Goal: Task Accomplishment & Management: Use online tool/utility

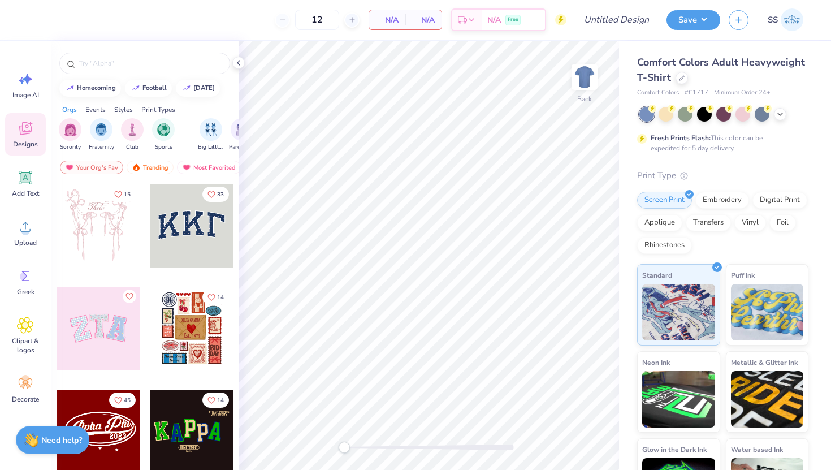
click at [189, 245] on div at bounding box center [192, 226] width 84 height 84
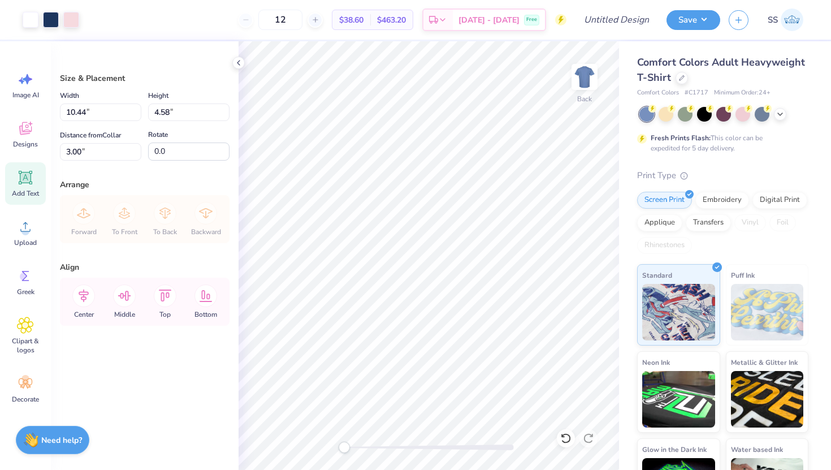
click at [14, 183] on div "Add Text" at bounding box center [25, 183] width 41 height 42
click at [27, 136] on icon at bounding box center [25, 128] width 17 height 17
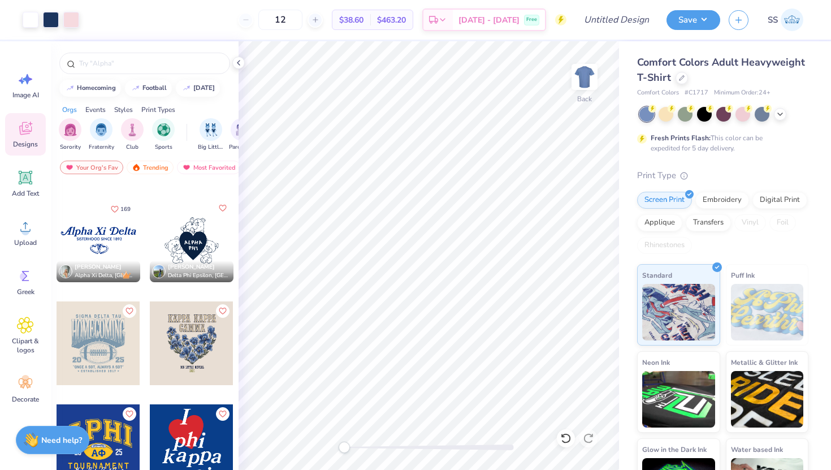
scroll to position [1728, 0]
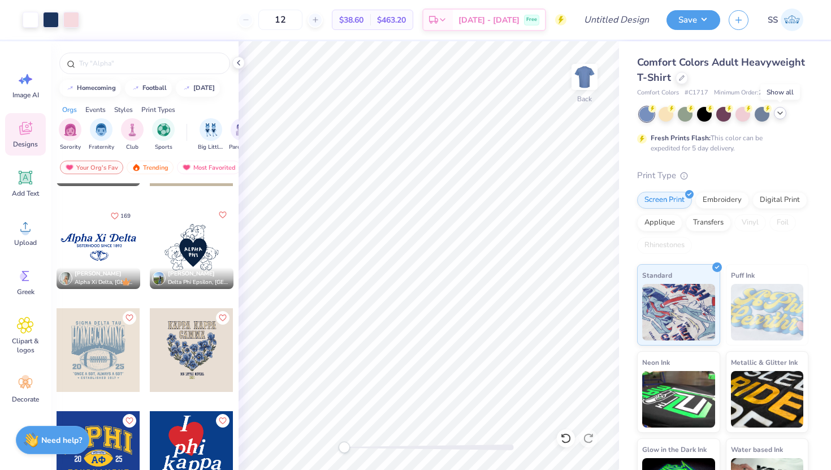
click at [780, 113] on icon at bounding box center [780, 113] width 9 height 9
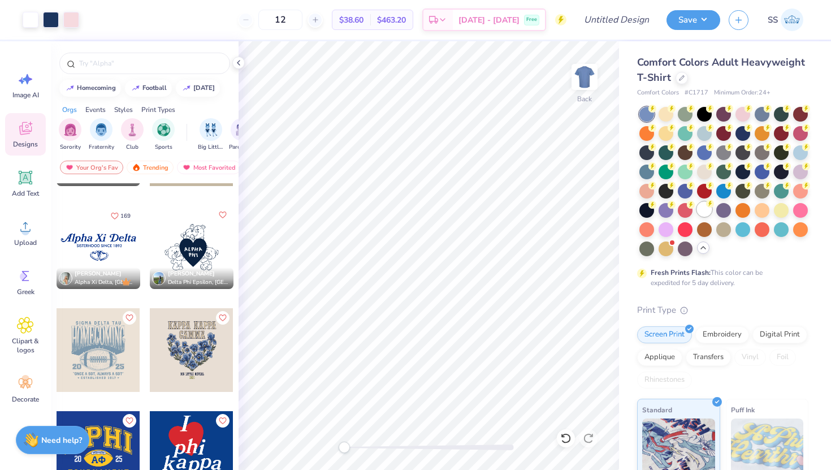
click at [702, 205] on div at bounding box center [704, 209] width 15 height 15
click at [702, 132] on div at bounding box center [704, 132] width 15 height 15
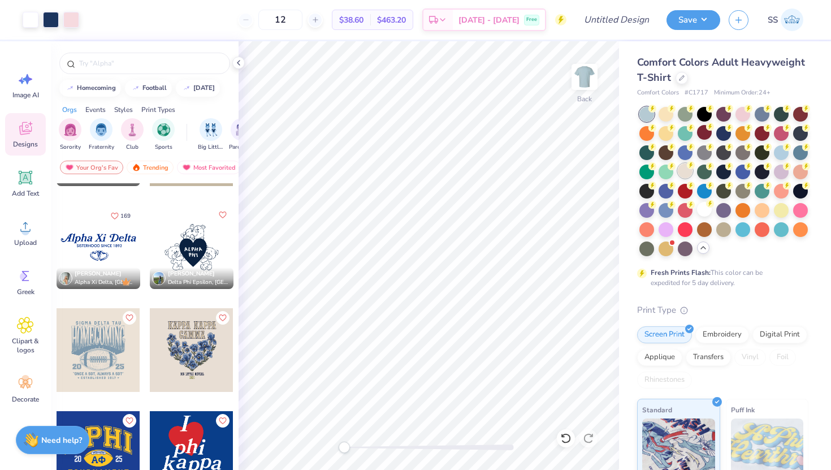
click at [681, 175] on div at bounding box center [685, 170] width 15 height 15
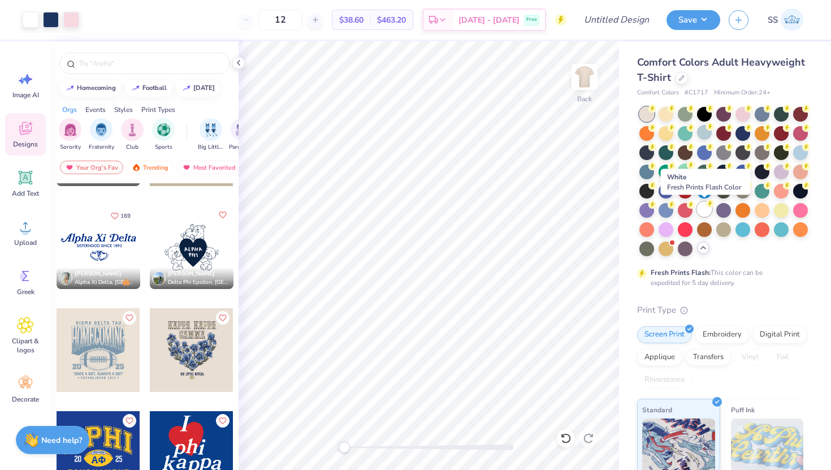
click at [704, 209] on div at bounding box center [704, 209] width 15 height 15
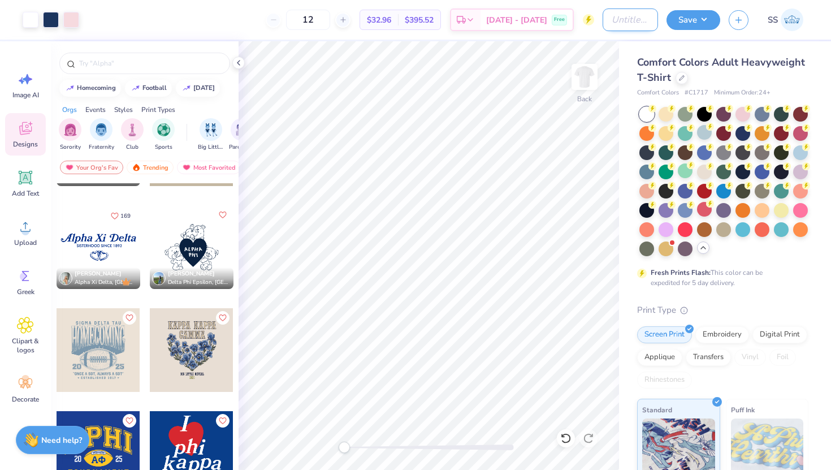
click at [636, 19] on input "Design Title" at bounding box center [630, 19] width 55 height 23
type input "KKG"
click at [687, 24] on button "Save" at bounding box center [694, 18] width 54 height 20
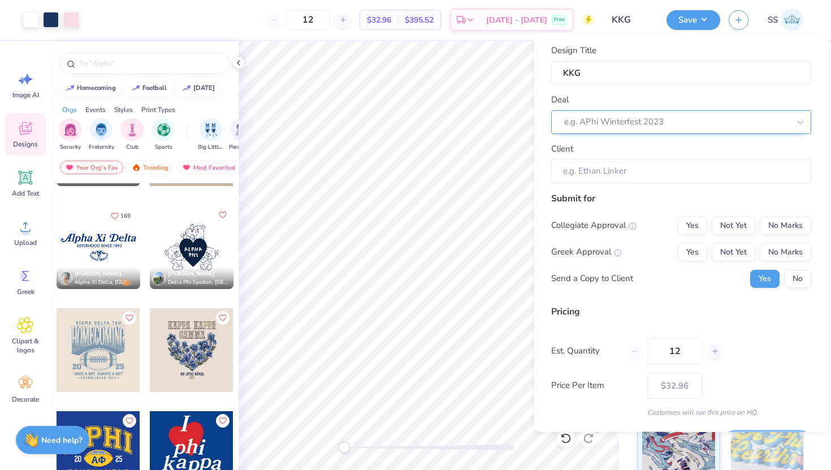
click at [641, 120] on div at bounding box center [676, 121] width 225 height 15
click at [641, 121] on div at bounding box center [676, 121] width 225 height 15
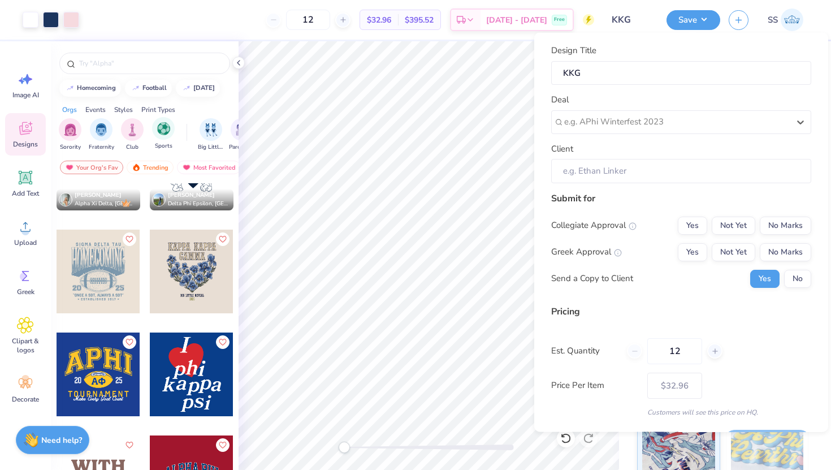
scroll to position [1812, 0]
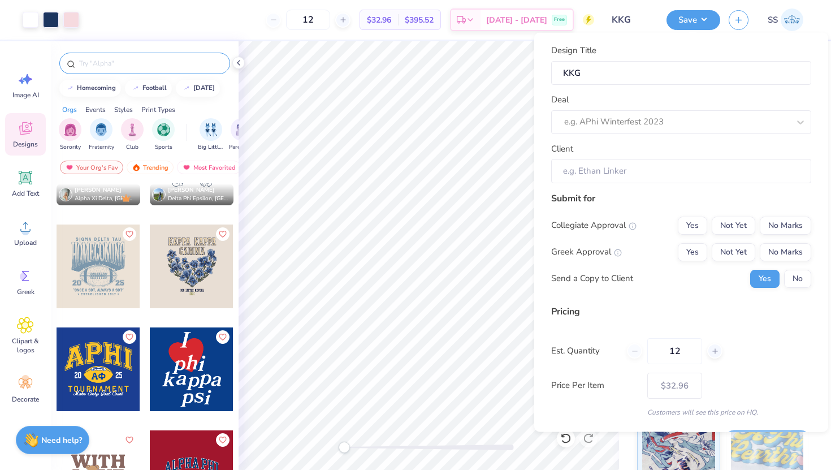
click at [121, 57] on div at bounding box center [144, 63] width 171 height 21
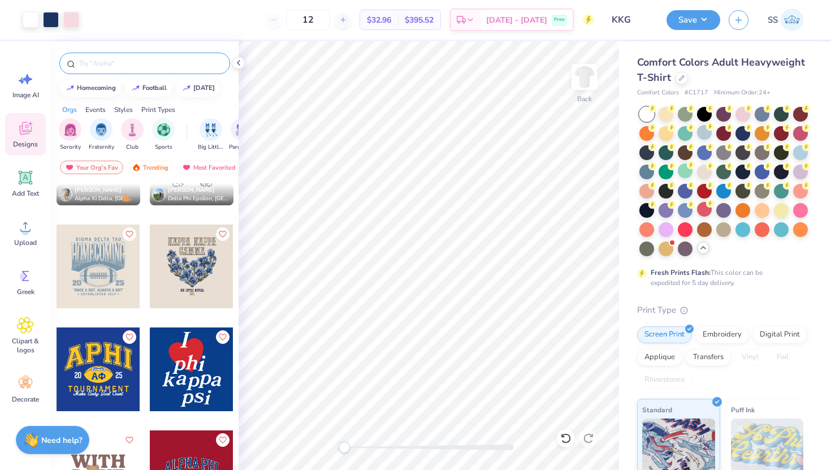
click at [121, 62] on input "text" at bounding box center [150, 63] width 145 height 11
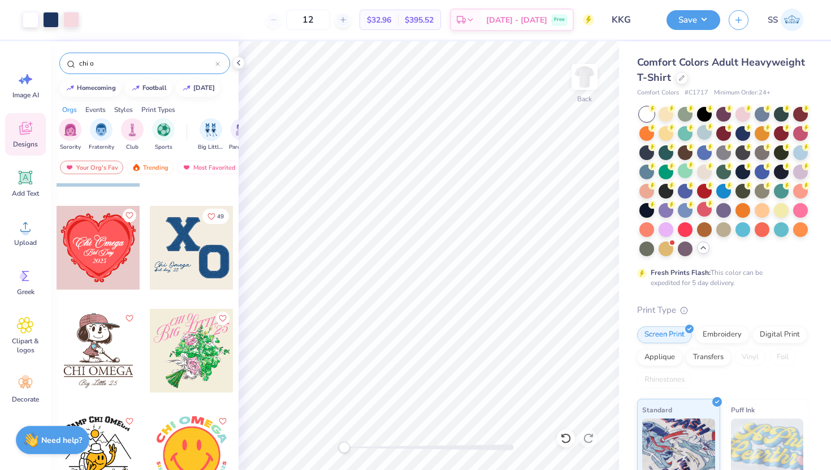
scroll to position [1006, 0]
type input "chi o"
click at [167, 267] on div at bounding box center [192, 249] width 84 height 84
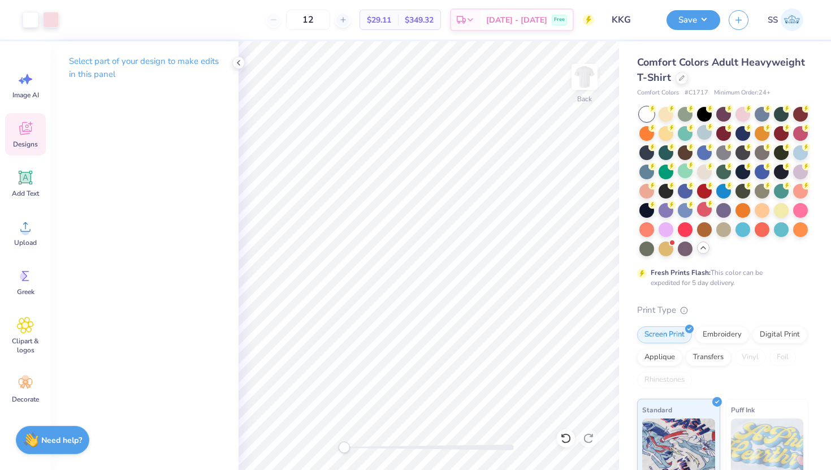
click at [31, 126] on icon at bounding box center [25, 128] width 17 height 17
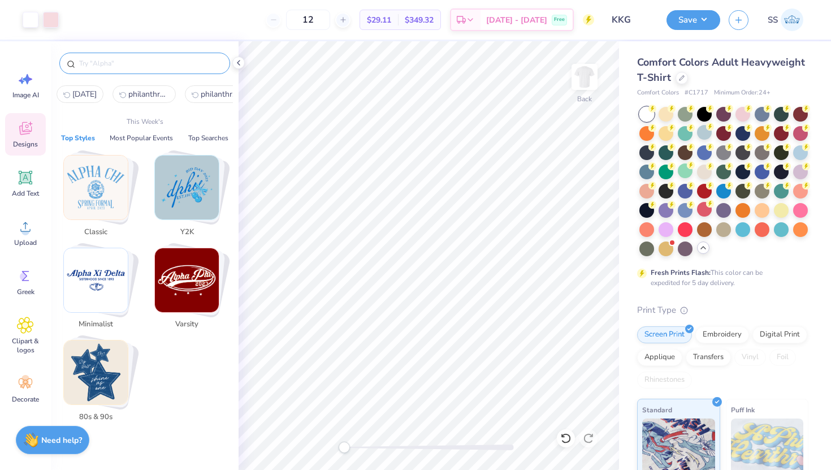
click at [119, 67] on input "text" at bounding box center [150, 63] width 145 height 11
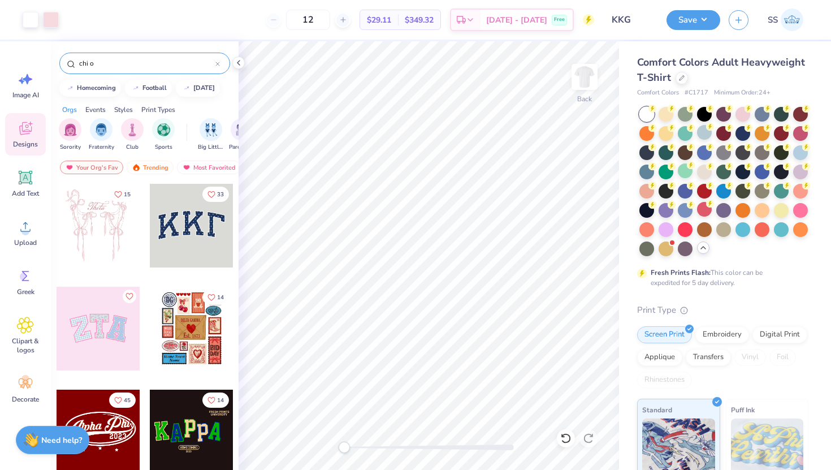
type input "chi o"
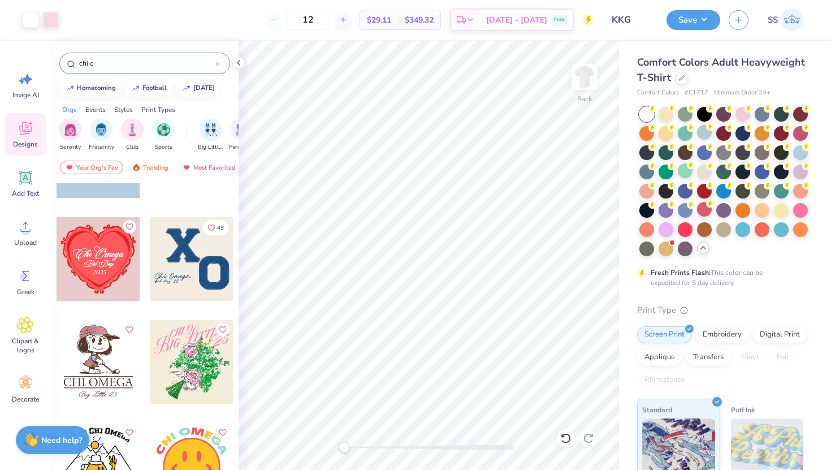
scroll to position [1024, 0]
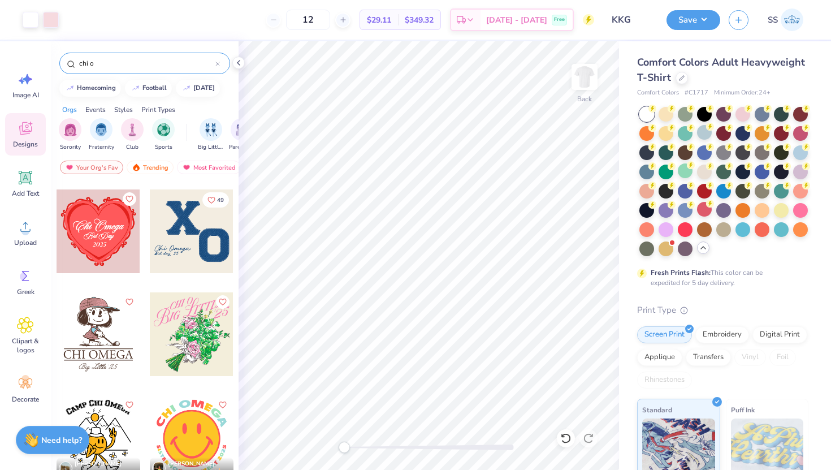
click at [187, 251] on div at bounding box center [192, 231] width 84 height 84
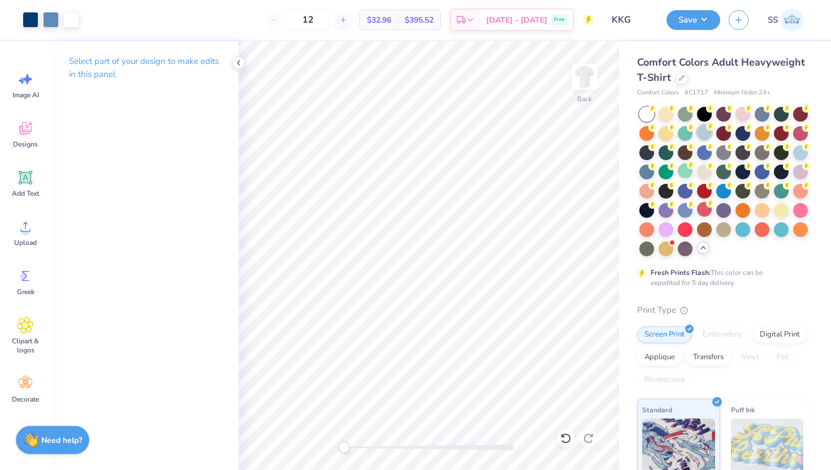
click at [705, 139] on div at bounding box center [704, 132] width 15 height 15
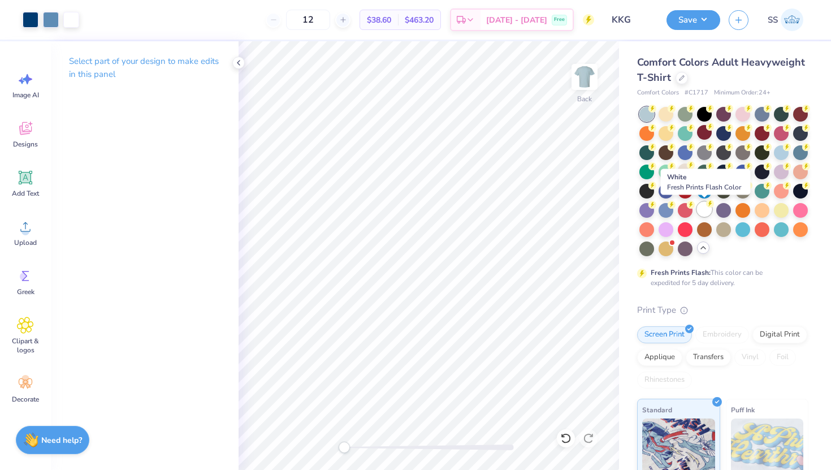
click at [707, 204] on circle at bounding box center [710, 204] width 8 height 8
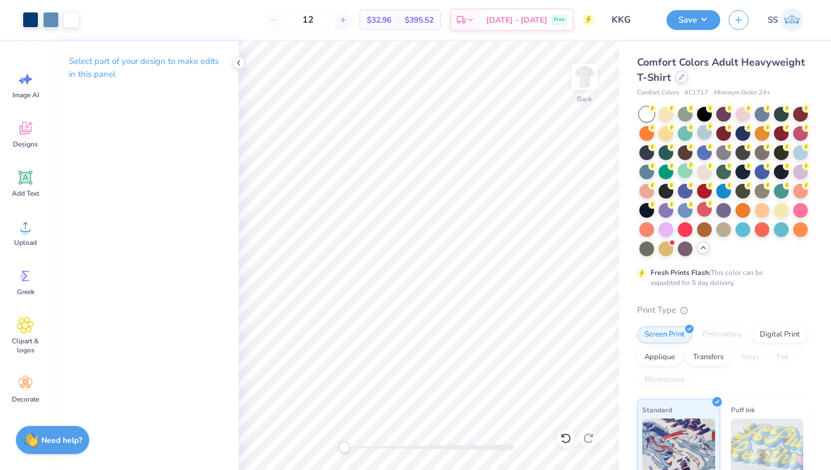
click at [683, 80] on div at bounding box center [682, 77] width 12 height 12
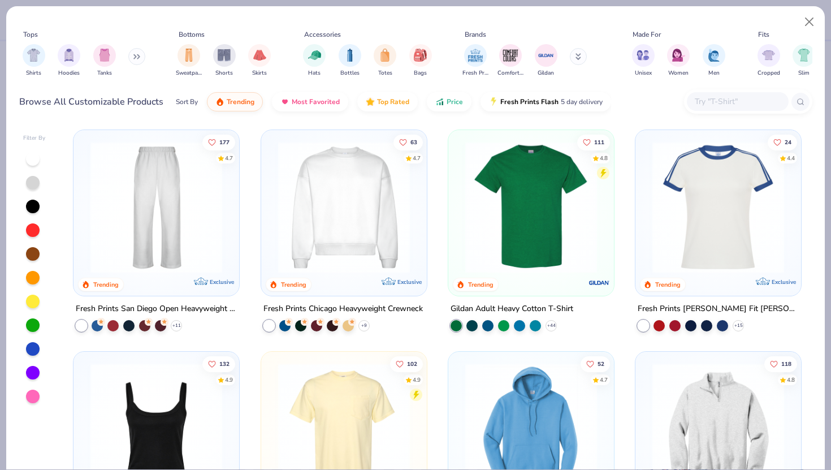
scroll to position [434, 0]
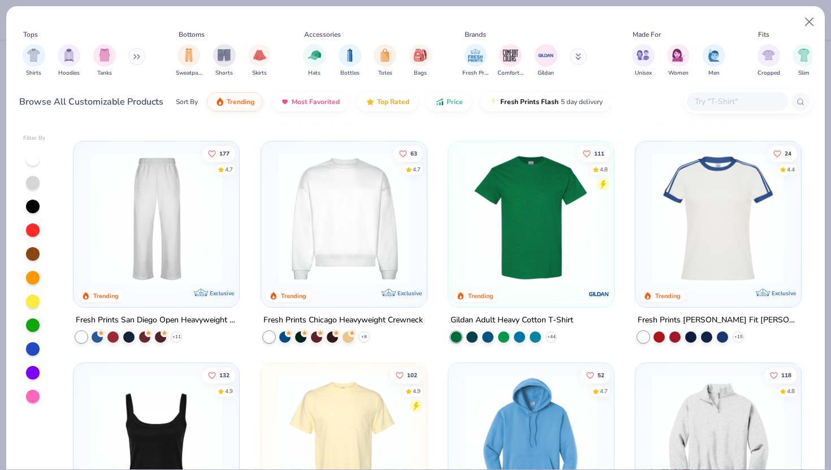
click at [330, 255] on img at bounding box center [344, 218] width 143 height 132
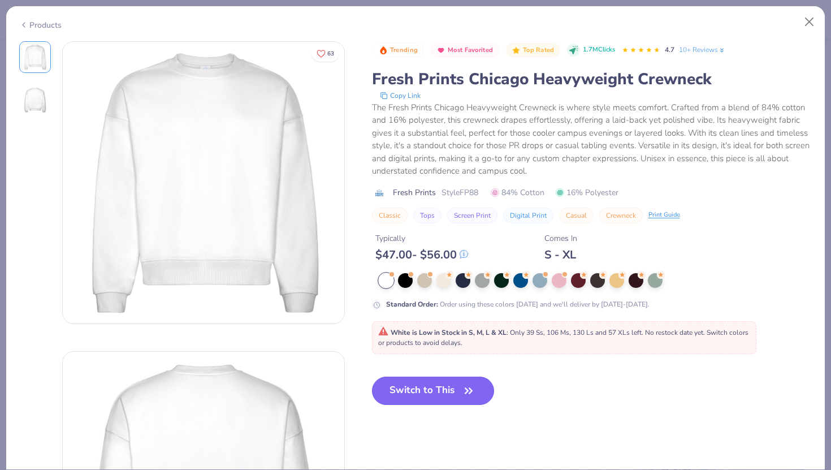
click at [455, 394] on button "Switch to This" at bounding box center [433, 391] width 123 height 28
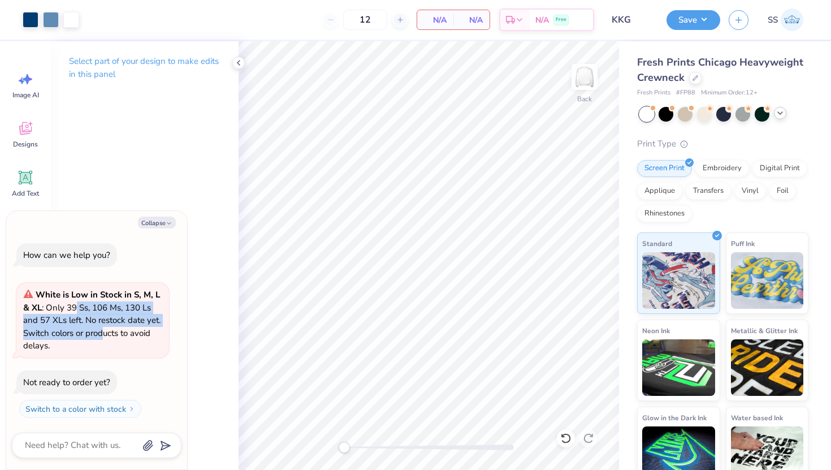
drag, startPoint x: 104, startPoint y: 338, endPoint x: 79, endPoint y: 312, distance: 36.0
click at [79, 311] on span "White is Low in Stock in S, M, L & XL : Only 39 Ss, 106 Ms, 130 Ls and 57 XLs l…" at bounding box center [91, 320] width 137 height 62
click at [79, 312] on span "White is Low in Stock in S, M, L & XL : Only 39 Ss, 106 Ms, 130 Ls and 57 XLs l…" at bounding box center [91, 320] width 137 height 62
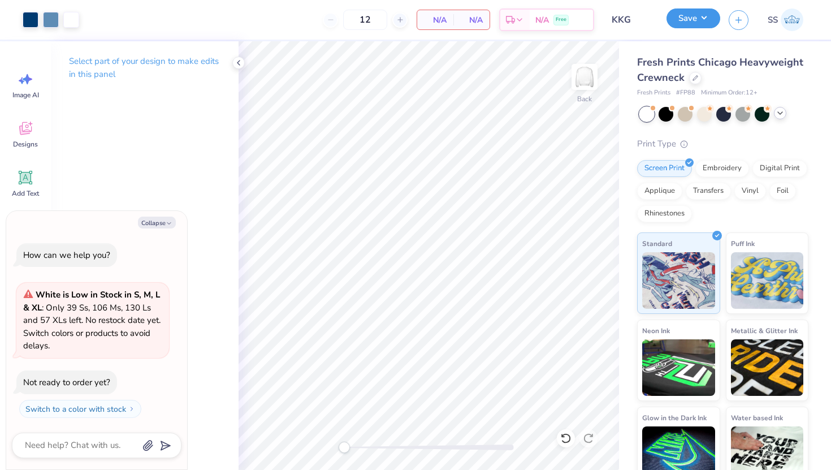
click at [712, 17] on button "Save" at bounding box center [694, 18] width 54 height 20
type textarea "x"
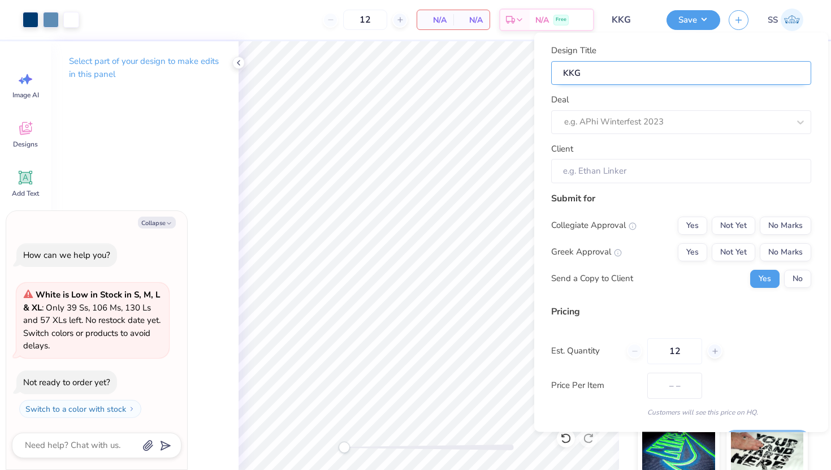
click at [620, 75] on input "KKG" at bounding box center [681, 73] width 260 height 24
type textarea "x"
type input "C"
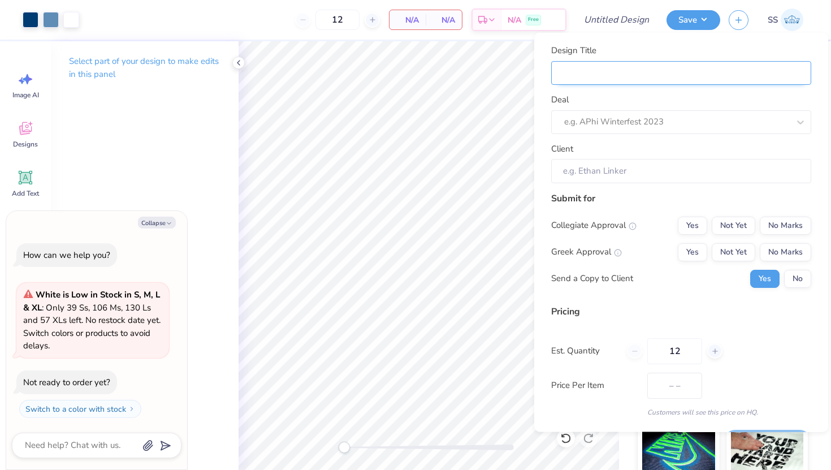
type textarea "x"
type input "C"
type textarea "x"
type input "Ch"
type textarea "x"
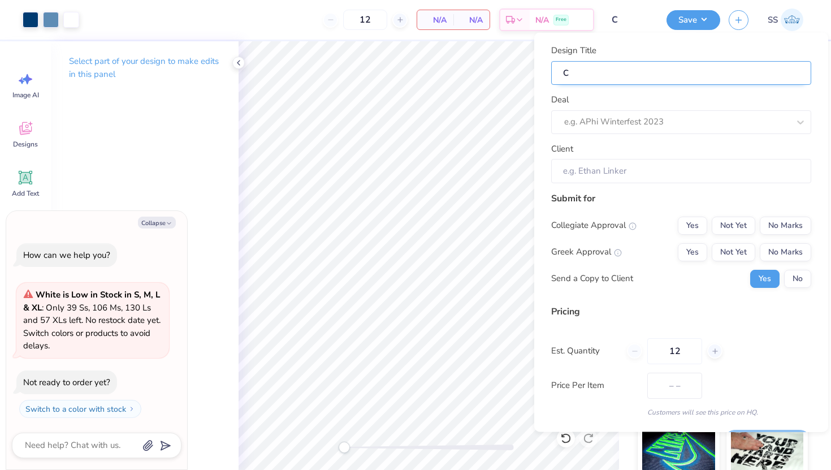
type input "Ch"
type textarea "x"
type input "Chi"
type textarea "x"
type input "Chi"
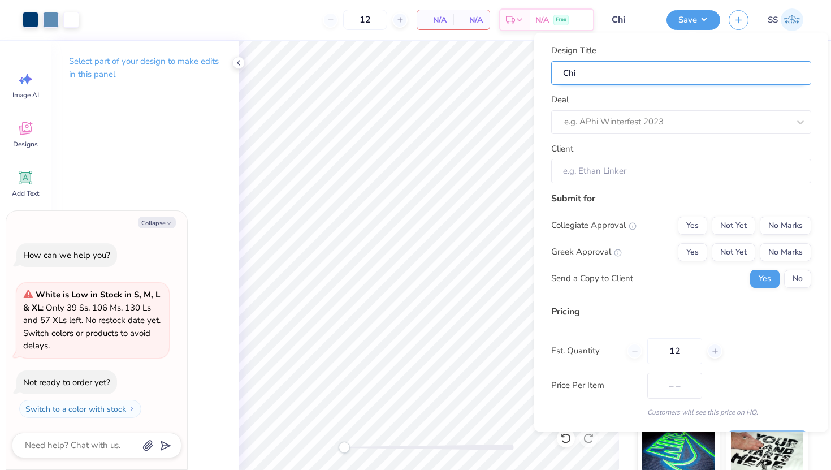
type textarea "x"
type input "Chi"
type textarea "x"
type input "Chi"
type textarea "x"
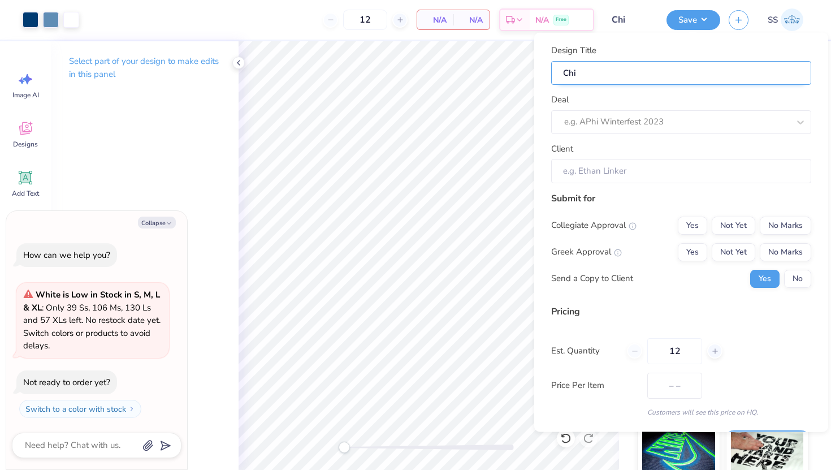
type input "Chi O"
type textarea "x"
type input "Chi O"
type textarea "x"
type input "Chi O"
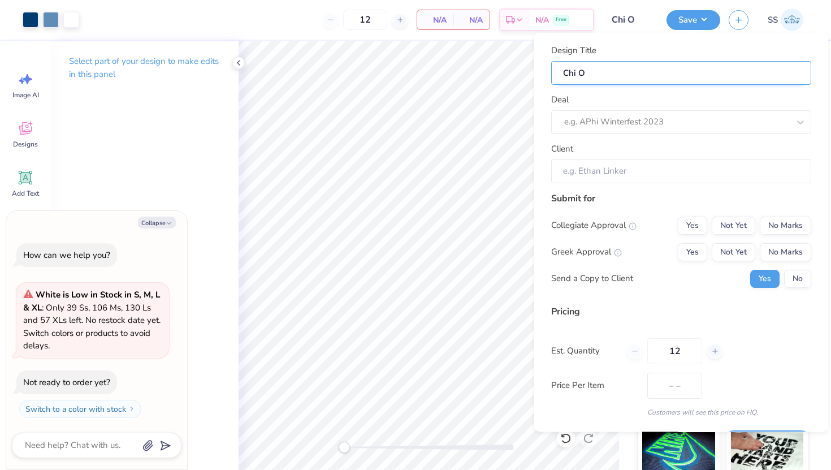
type textarea "x"
type input "Chi O"
type textarea "x"
type input "Chi O B"
type textarea "x"
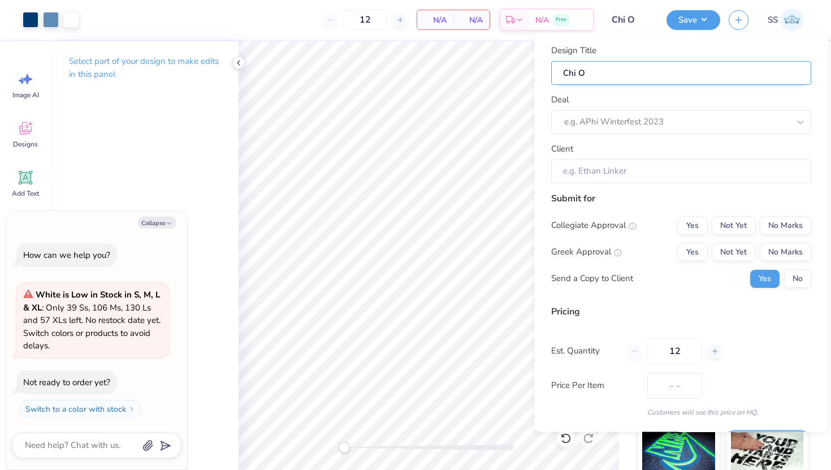
type input "Chi O B"
type textarea "x"
type input "Chi O Bi"
type textarea "x"
type input "Chi O Bi"
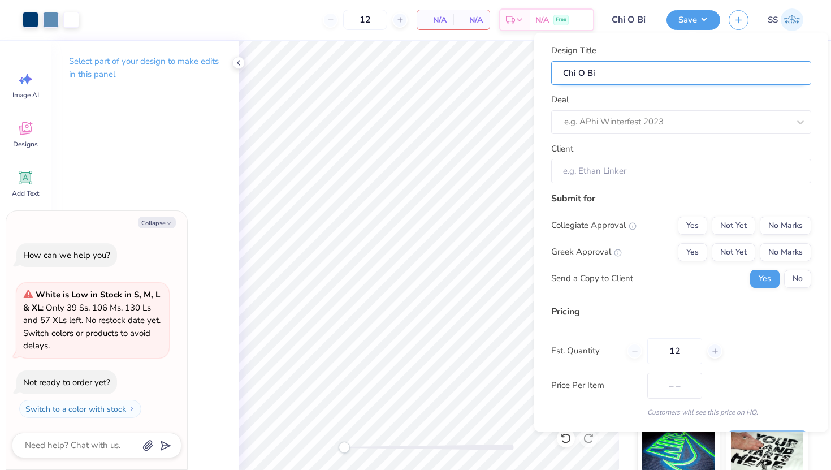
type textarea "x"
type input "Chi O Bid"
type textarea "x"
type input "Chi O Bid"
type textarea "x"
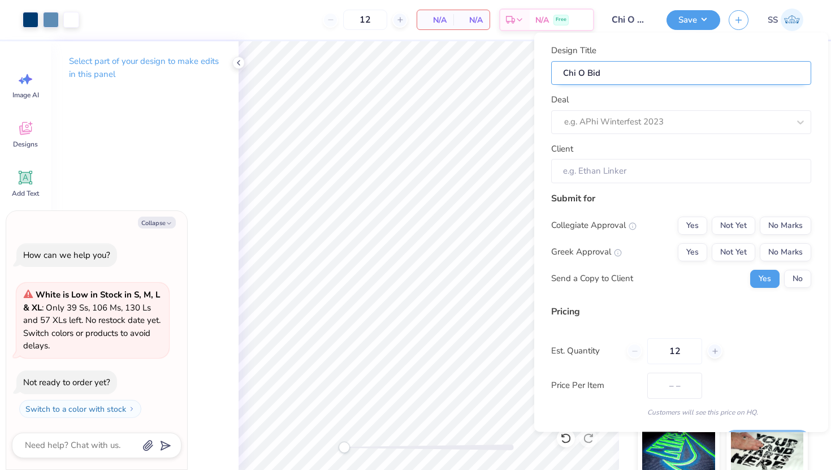
type input "Chi O Bid"
type textarea "x"
type input "Chi O Bid"
type textarea "x"
type input "Chi O Bid d"
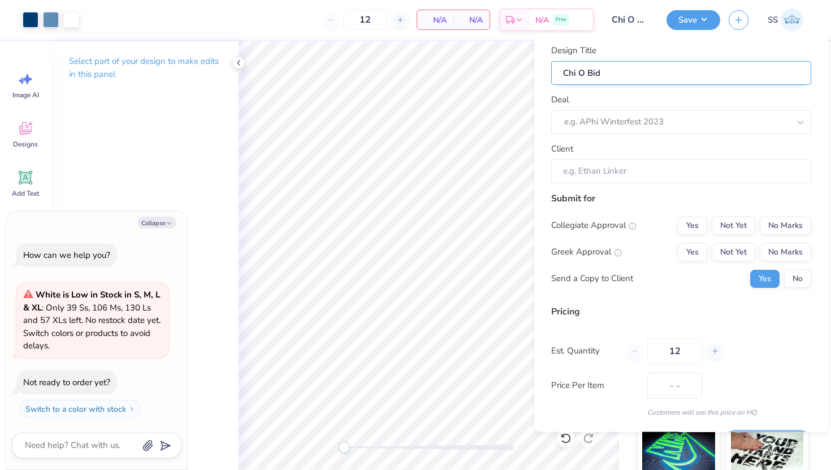
type textarea "x"
type input "Chi O Bid d"
type textarea "x"
type input "Chi O Bid da"
type textarea "x"
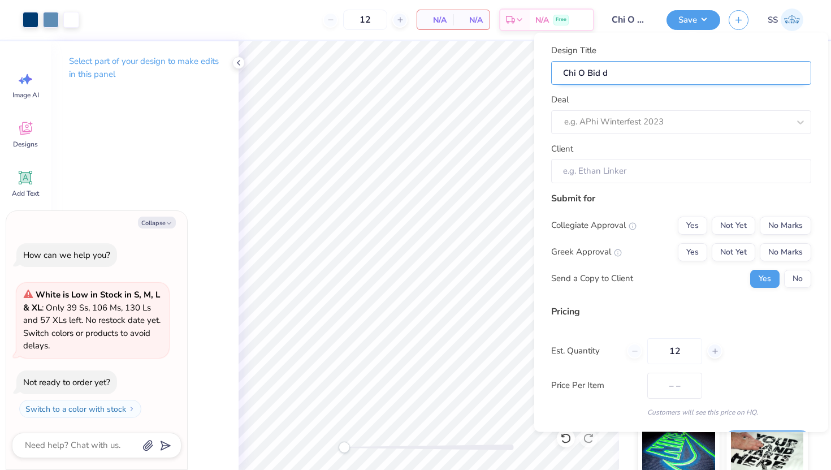
type input "Chi O Bid da"
type textarea "x"
type input "Chi O Bid day"
type textarea "x"
type input "Chi O Bid day"
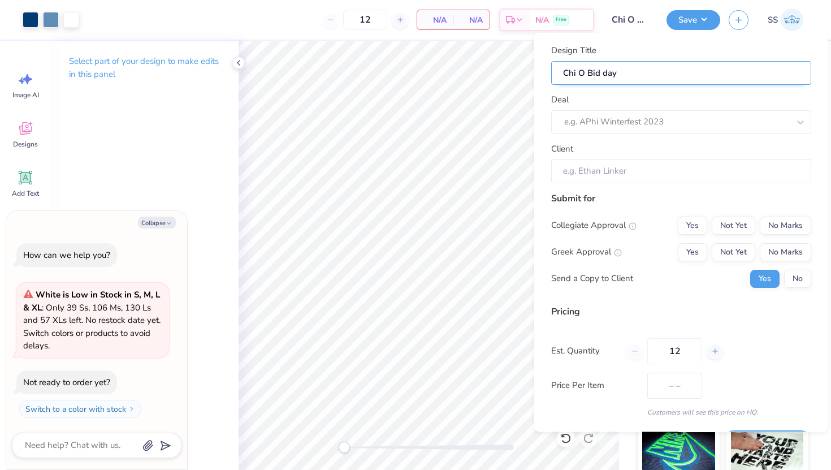
type textarea "x"
type input "Chi O Bid day"
click at [609, 107] on div "Deal e.g. APhi Winterfest 2023" at bounding box center [681, 113] width 260 height 41
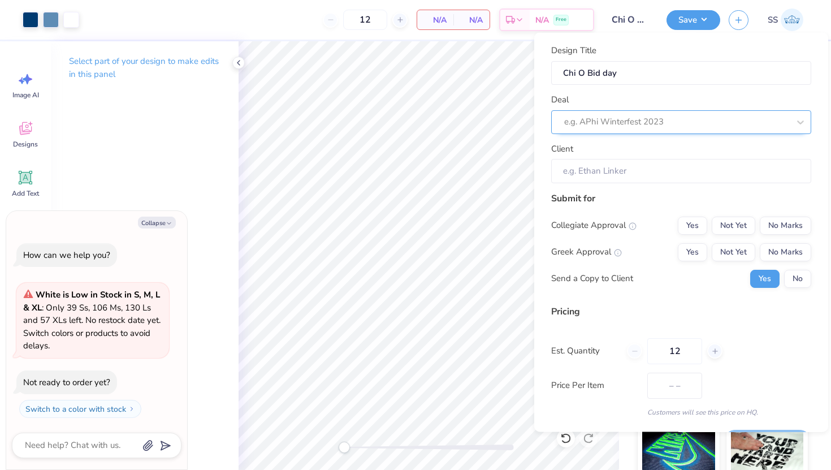
click at [609, 124] on div at bounding box center [676, 121] width 225 height 15
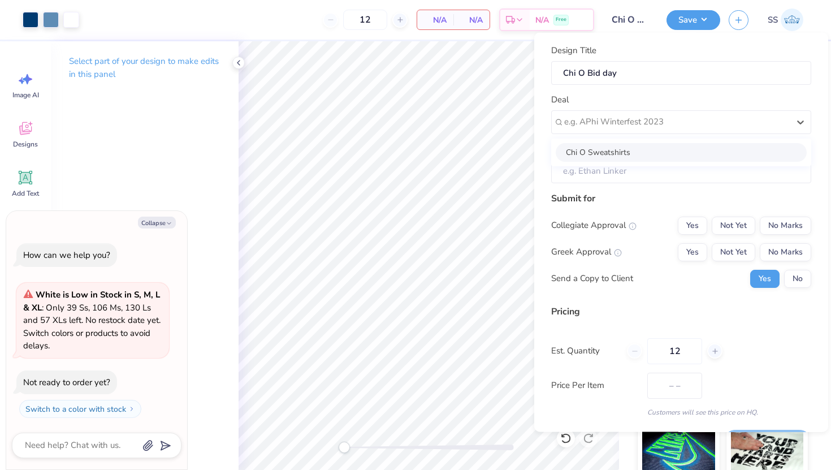
click at [618, 150] on div "Chi O Sweatshirts" at bounding box center [681, 152] width 251 height 19
type textarea "x"
type input "Chi Omega"
click at [694, 250] on button "Yes" at bounding box center [692, 252] width 29 height 18
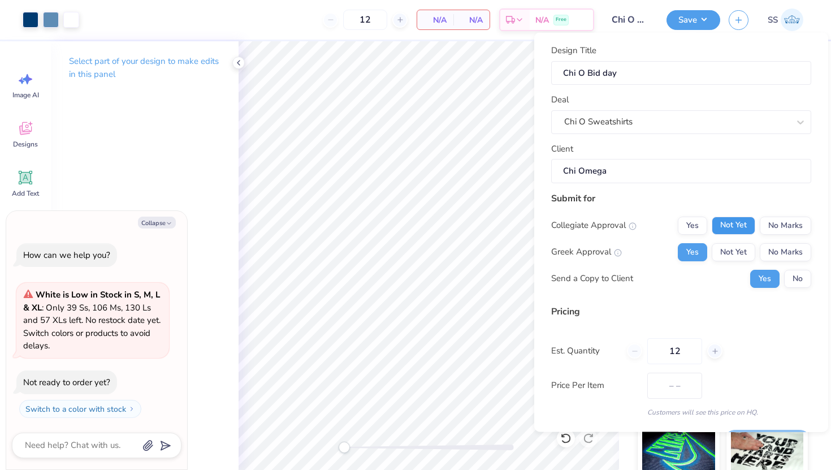
click at [727, 227] on button "Not Yet" at bounding box center [734, 225] width 44 height 18
click at [774, 228] on button "No Marks" at bounding box center [785, 225] width 51 height 18
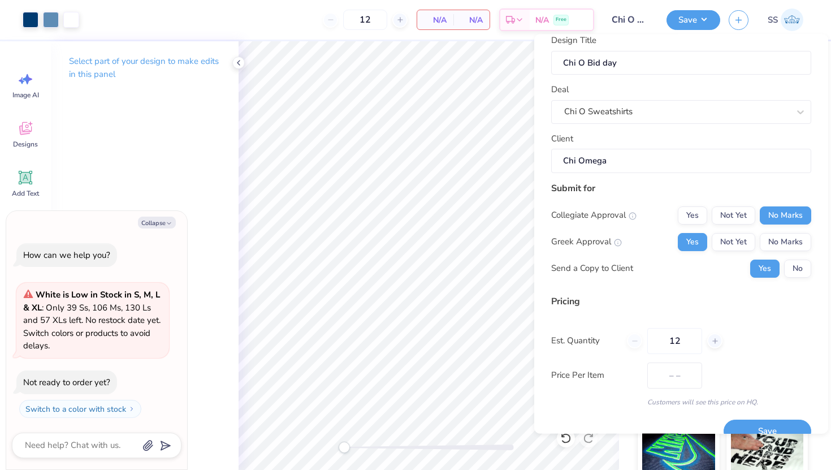
scroll to position [13, 0]
click at [797, 270] on button "No" at bounding box center [797, 267] width 27 height 18
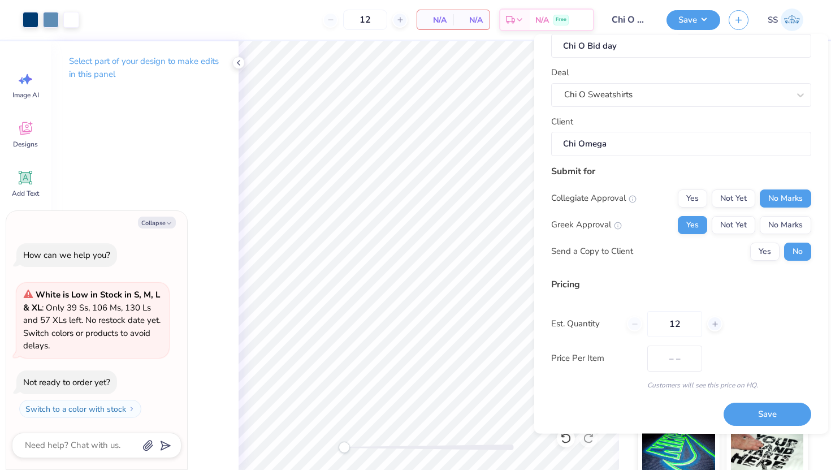
scroll to position [30, 0]
click at [748, 218] on button "Not Yet" at bounding box center [734, 223] width 44 height 18
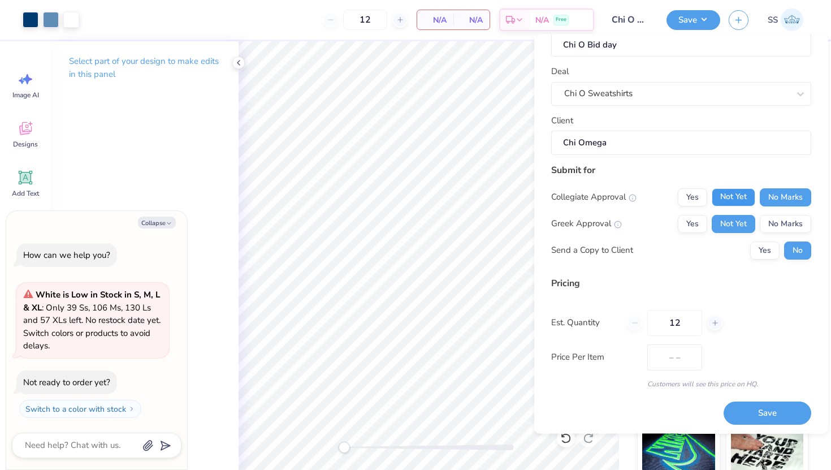
click at [739, 197] on button "Not Yet" at bounding box center [734, 197] width 44 height 18
click at [780, 201] on button "No Marks" at bounding box center [785, 197] width 51 height 18
type textarea "x"
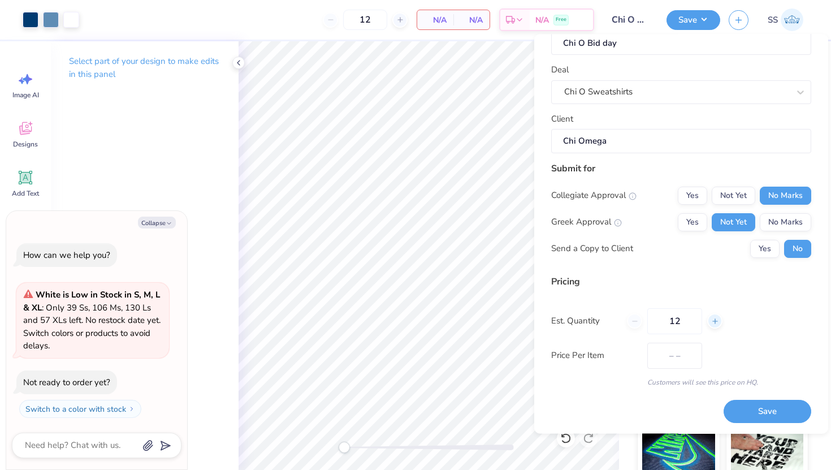
click at [714, 320] on icon at bounding box center [715, 321] width 8 height 8
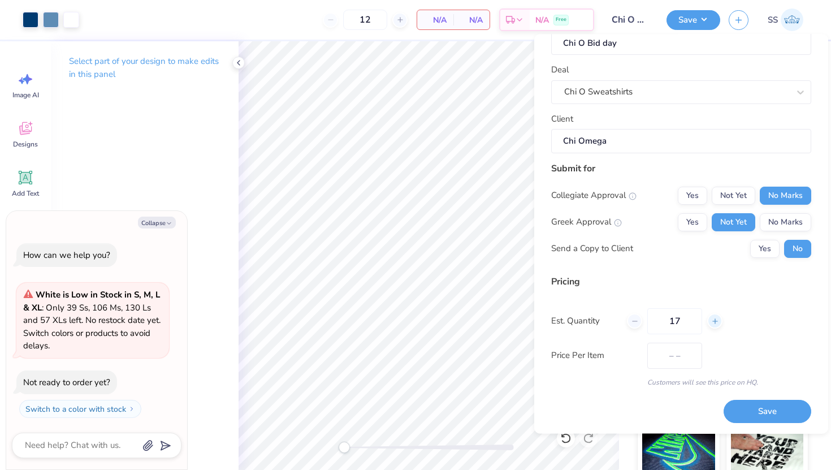
click at [714, 320] on icon at bounding box center [715, 321] width 8 height 8
type input "21"
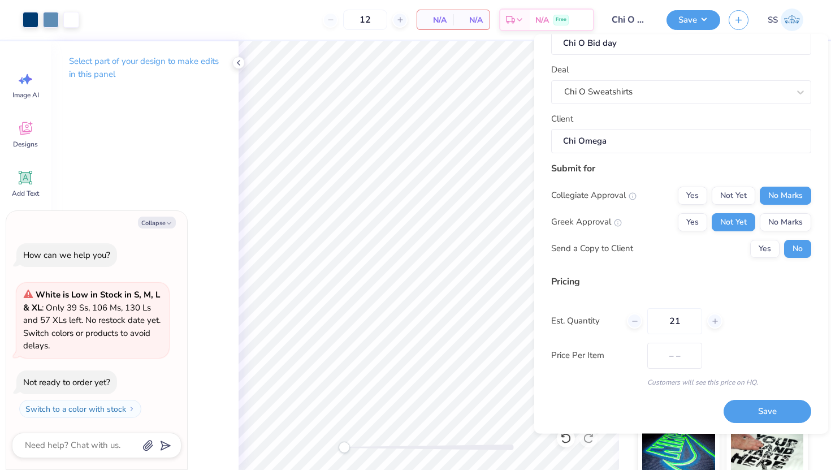
type textarea "x"
type input "21"
type textarea "x"
click at [646, 321] on div "21" at bounding box center [675, 321] width 96 height 26
click at [639, 321] on div at bounding box center [634, 320] width 15 height 15
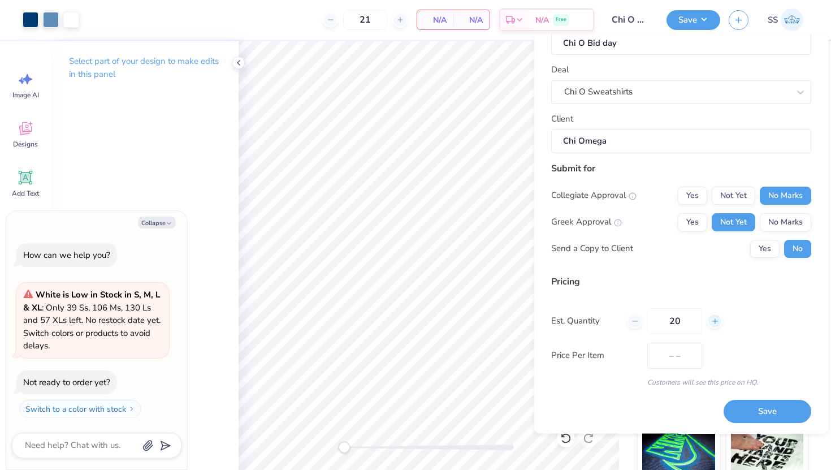
click at [719, 322] on div at bounding box center [714, 320] width 15 height 15
type input "24"
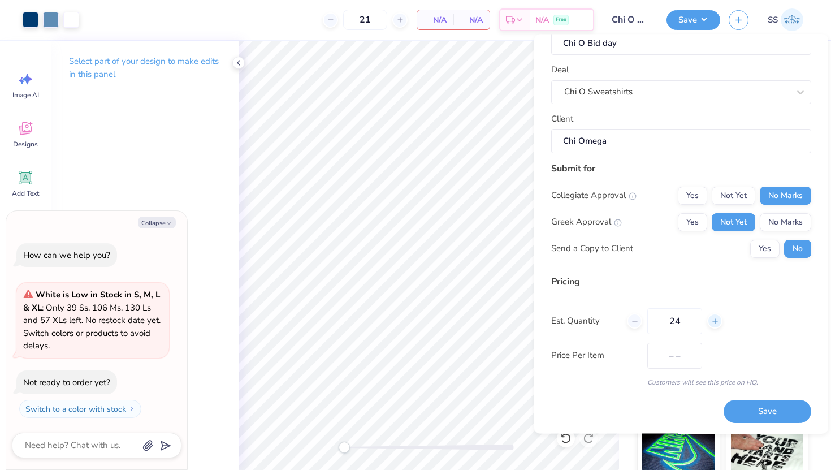
type input "24"
type textarea "x"
click at [719, 322] on div at bounding box center [714, 320] width 15 height 15
type input "25"
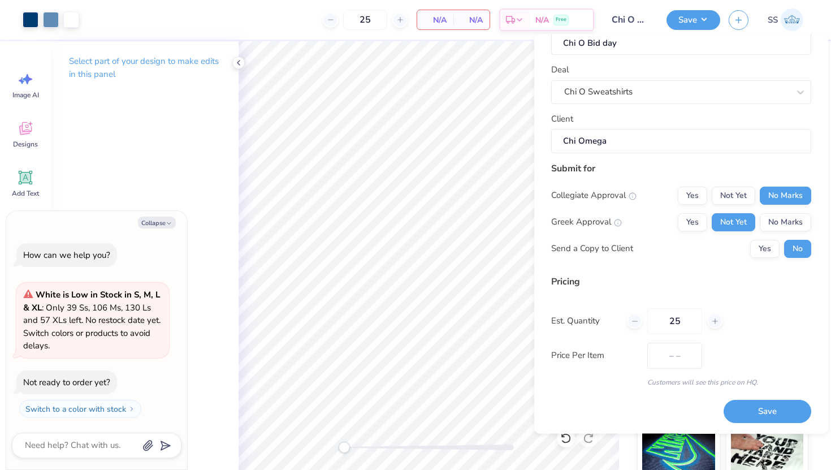
click at [665, 369] on div "Pricing Est. Quantity 25 Price Per Item – – Customers will see this price on HQ." at bounding box center [681, 330] width 260 height 113
click at [735, 413] on button "Save" at bounding box center [768, 411] width 88 height 23
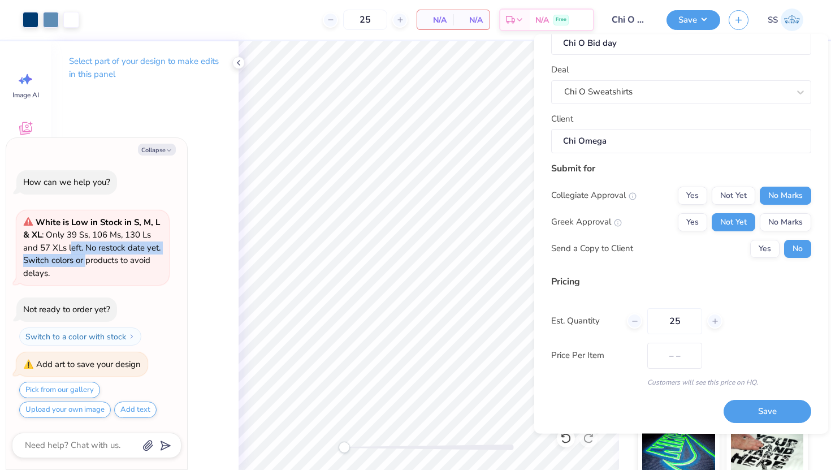
drag, startPoint x: 87, startPoint y: 264, endPoint x: 70, endPoint y: 239, distance: 30.1
click at [70, 239] on span "White is Low in Stock in S, M, L & XL : Only 39 Ss, 106 Ms, 130 Ls and 57 XLs l…" at bounding box center [91, 248] width 137 height 62
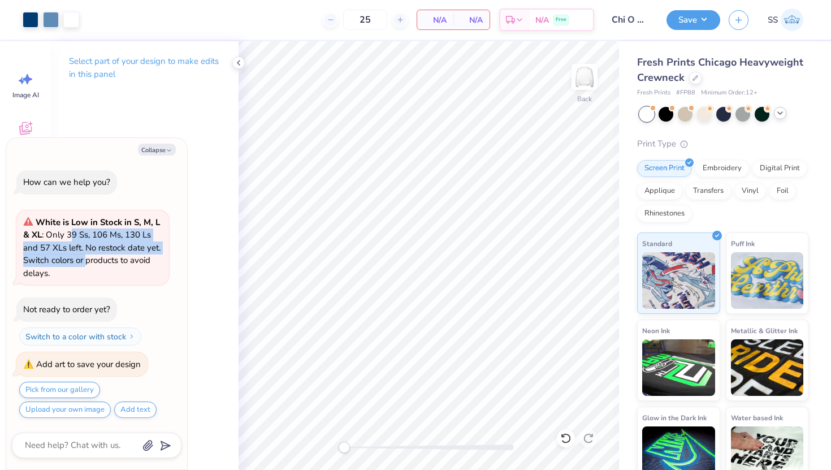
click at [70, 239] on span "White is Low in Stock in S, M, L & XL : Only 39 Ss, 106 Ms, 130 Ls and 57 XLs l…" at bounding box center [91, 248] width 137 height 62
click at [724, 117] on div at bounding box center [724, 113] width 15 height 15
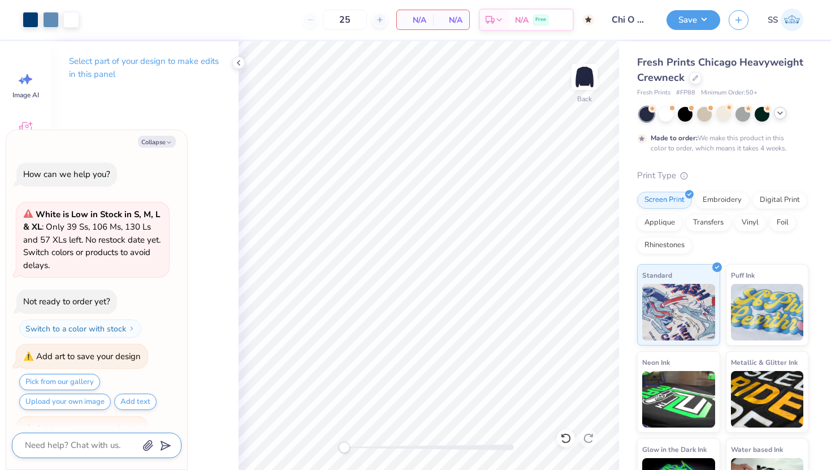
type textarea "x"
type input "50"
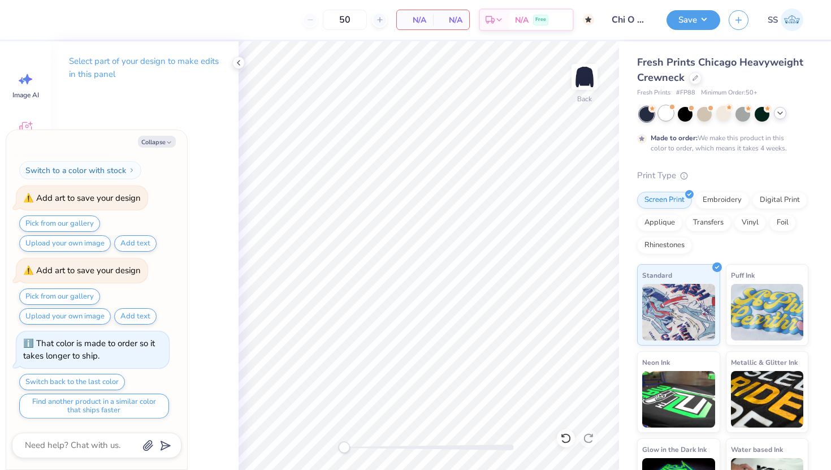
click at [666, 114] on div at bounding box center [666, 113] width 15 height 15
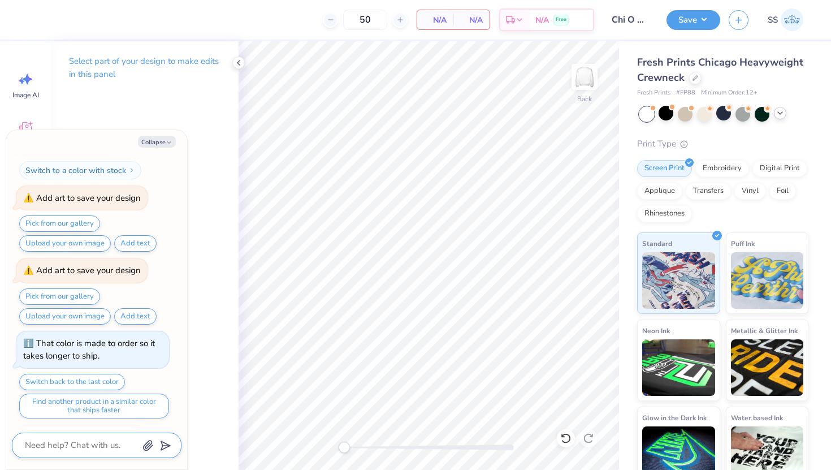
scroll to position [438, 0]
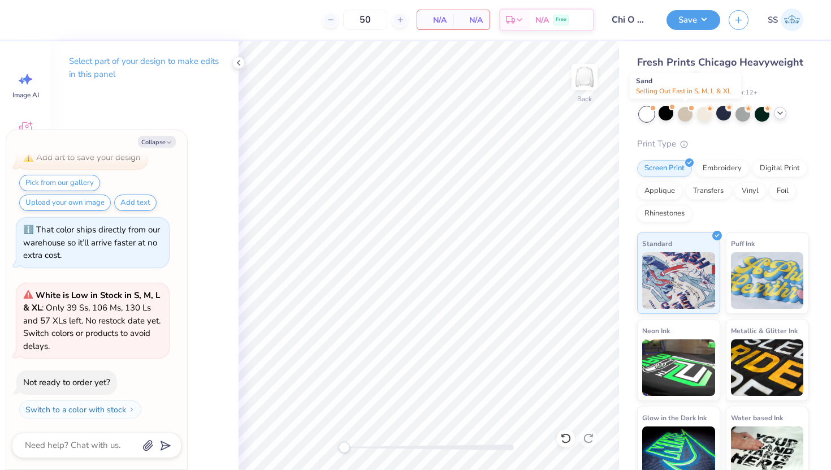
click at [693, 115] on div at bounding box center [685, 114] width 15 height 15
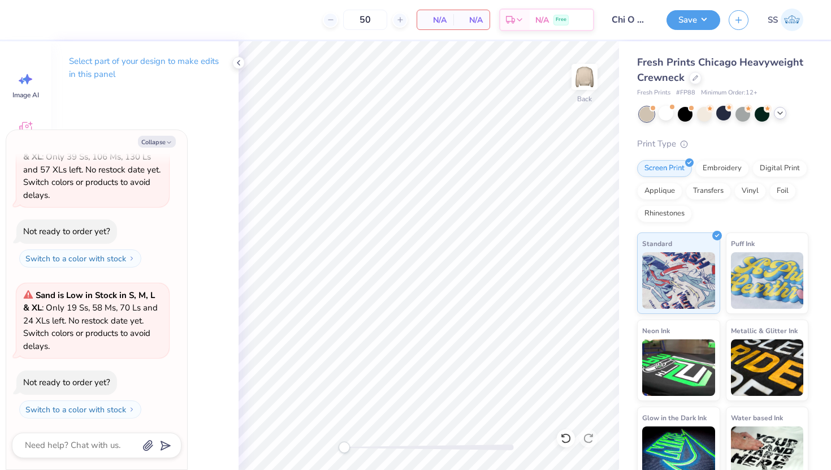
click at [197, 58] on p "Select part of your design to make edits in this panel" at bounding box center [145, 68] width 152 height 26
click at [240, 65] on icon at bounding box center [238, 62] width 9 height 9
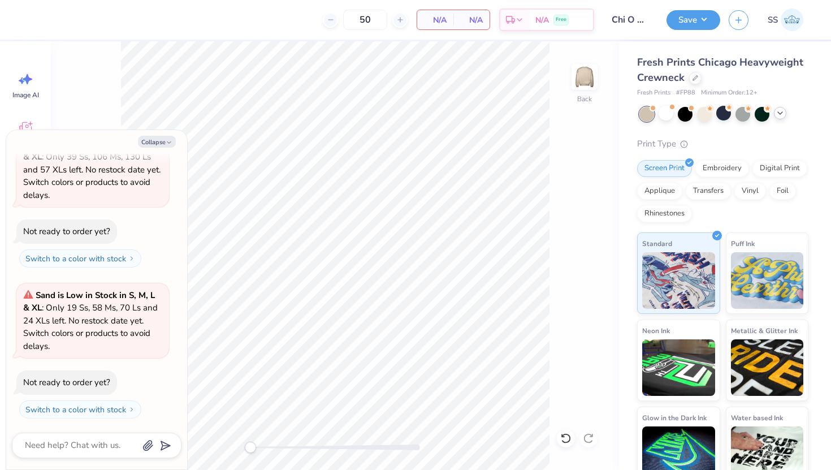
drag, startPoint x: 55, startPoint y: 141, endPoint x: 135, endPoint y: 141, distance: 79.7
click at [134, 141] on div "Collapse" at bounding box center [97, 142] width 170 height 12
click at [156, 142] on button "Collapse" at bounding box center [157, 142] width 38 height 12
type textarea "x"
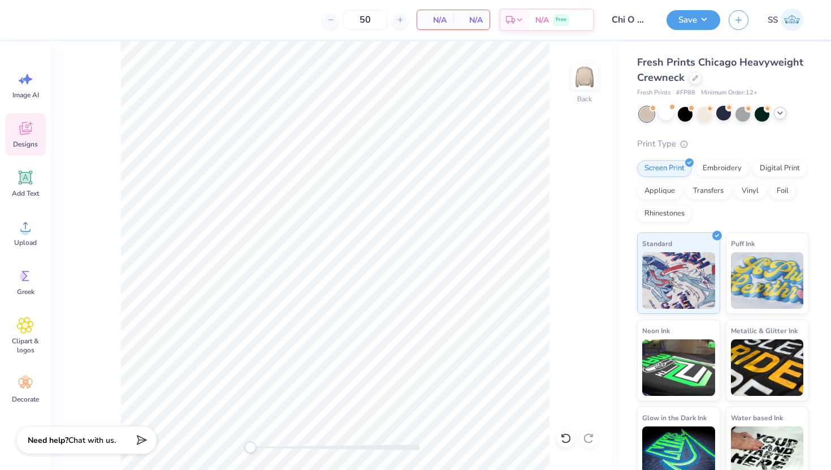
click at [27, 136] on icon at bounding box center [25, 128] width 17 height 17
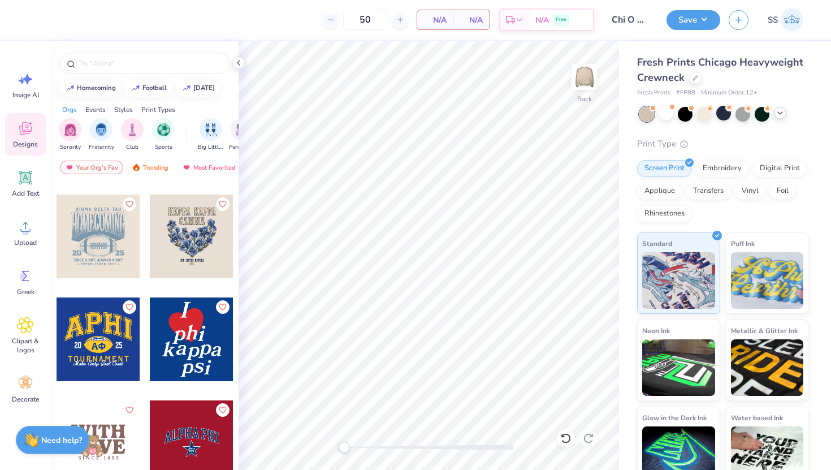
scroll to position [2000, 0]
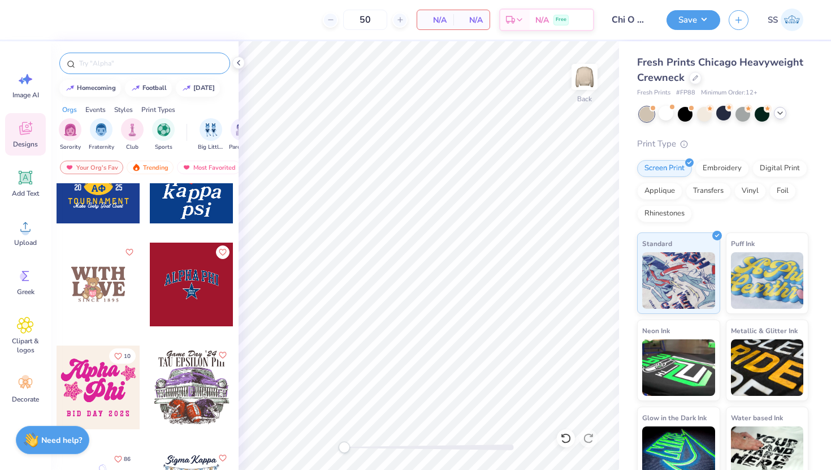
click at [110, 66] on input "text" at bounding box center [150, 63] width 145 height 11
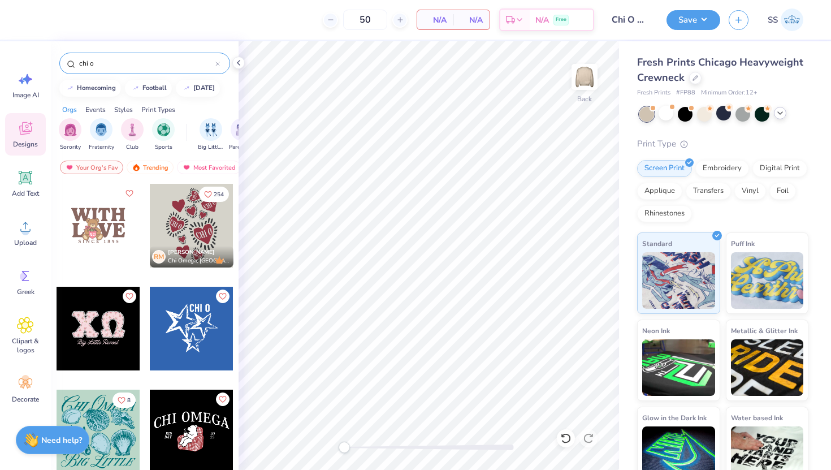
scroll to position [49, 0]
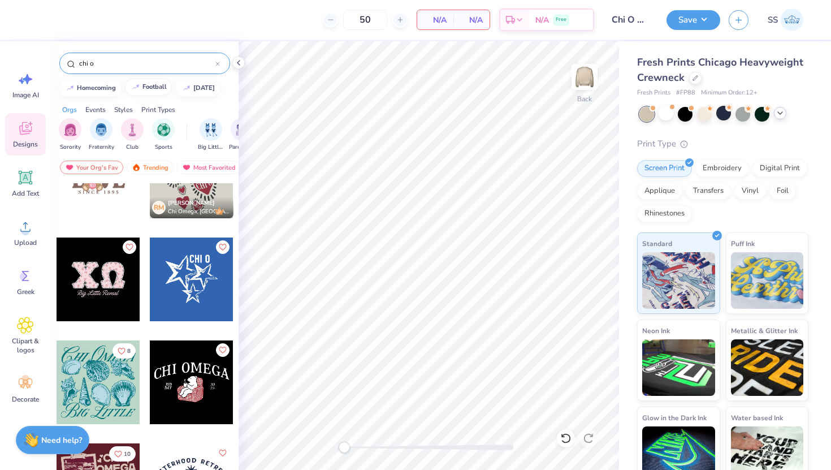
type input "chi o"
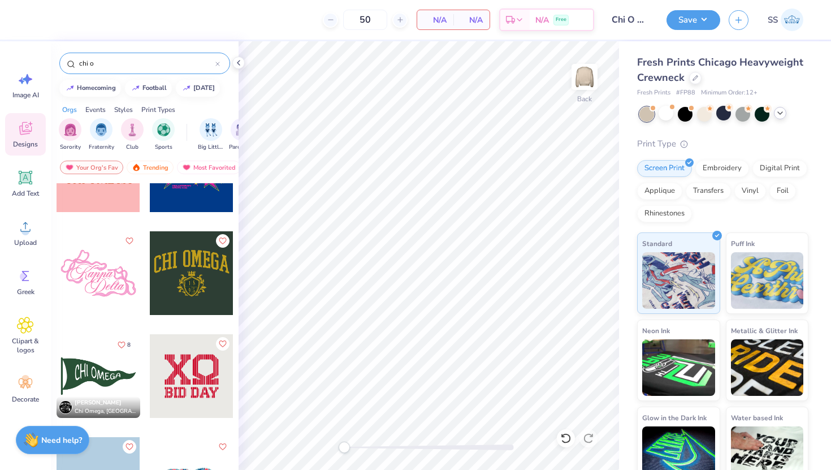
scroll to position [856, 0]
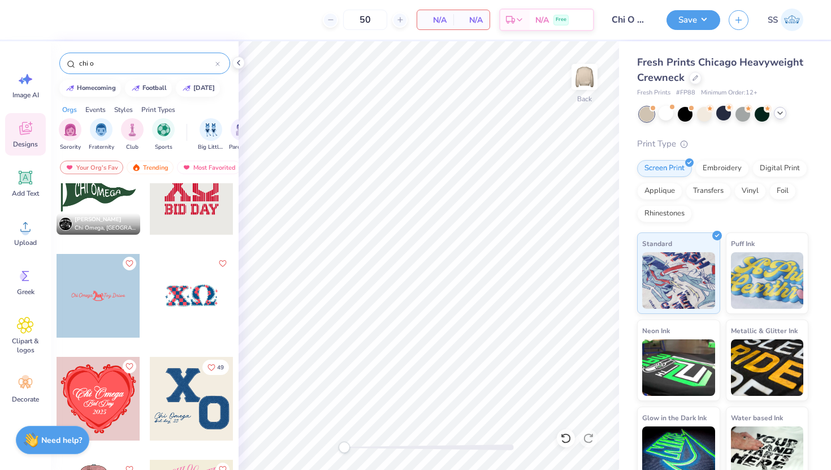
click at [188, 395] on div at bounding box center [192, 399] width 84 height 84
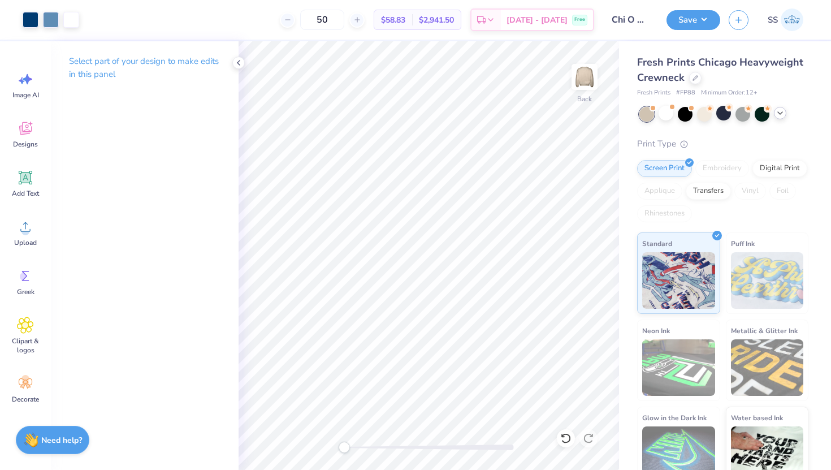
click at [776, 115] on icon at bounding box center [780, 113] width 9 height 9
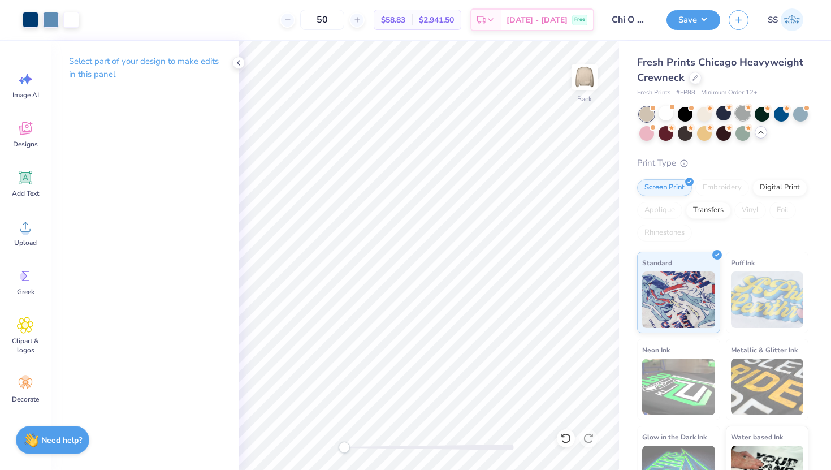
click at [747, 111] on div at bounding box center [743, 113] width 15 height 15
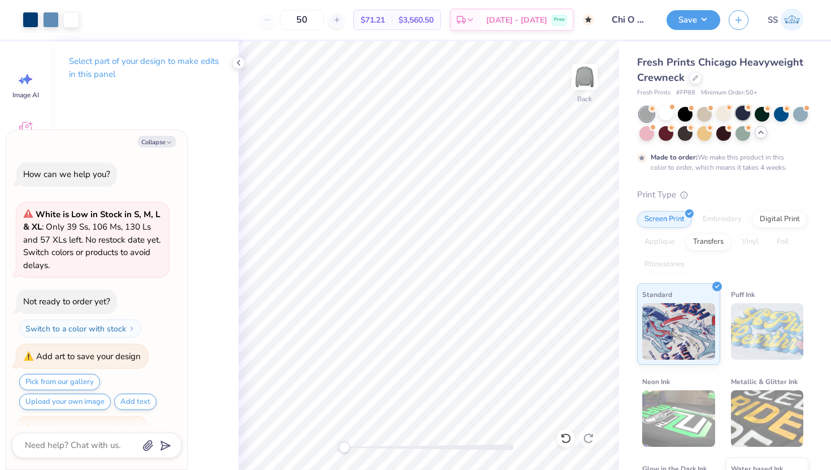
scroll to position [769, 0]
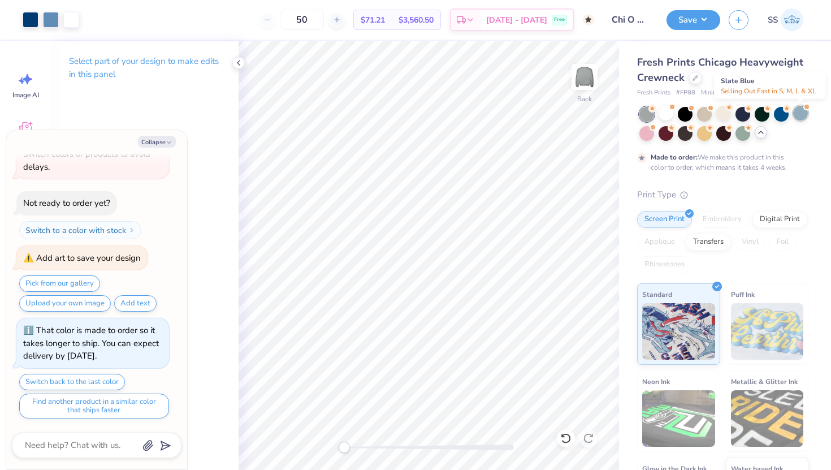
click at [806, 117] on div at bounding box center [800, 113] width 15 height 15
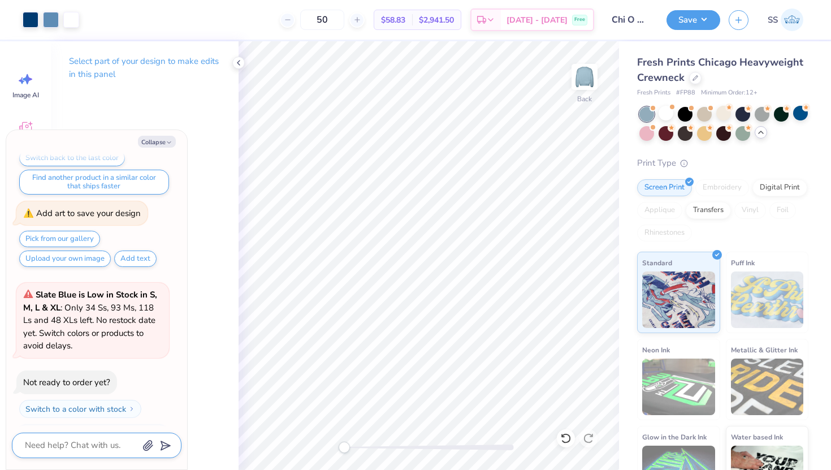
scroll to position [1062, 0]
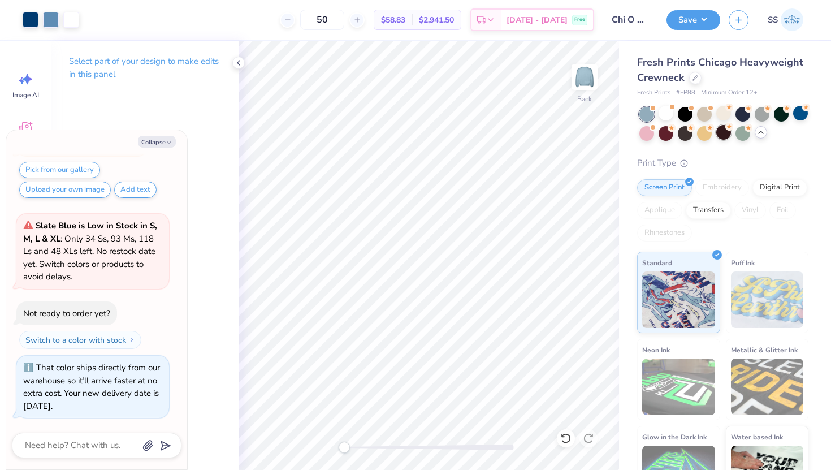
type textarea "x"
click at [725, 136] on div at bounding box center [724, 132] width 15 height 15
click at [784, 124] on div at bounding box center [724, 124] width 169 height 34
click at [771, 107] on circle at bounding box center [768, 109] width 8 height 8
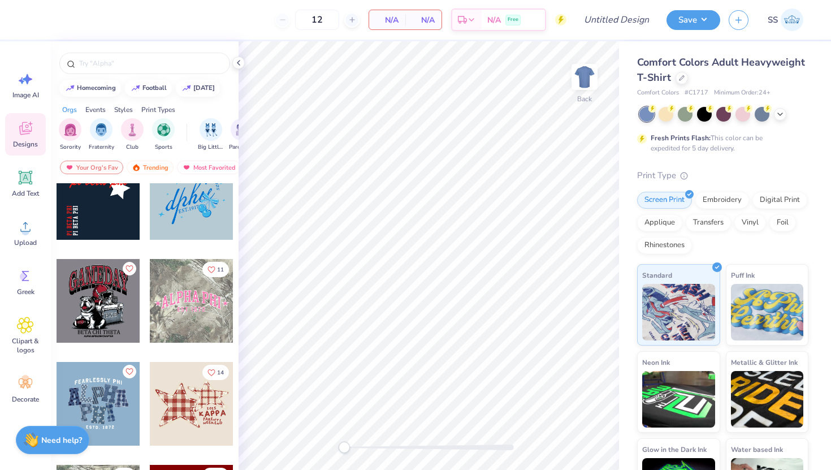
scroll to position [1235, 0]
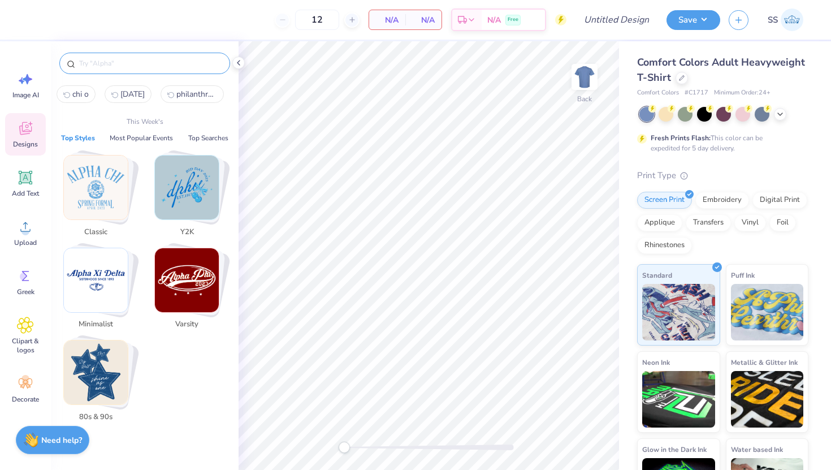
click at [141, 64] on input "text" at bounding box center [150, 63] width 145 height 11
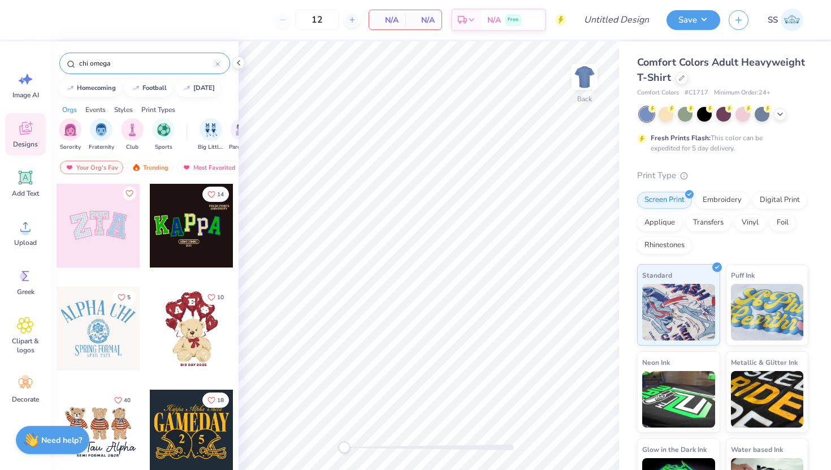
type input "chi omega"
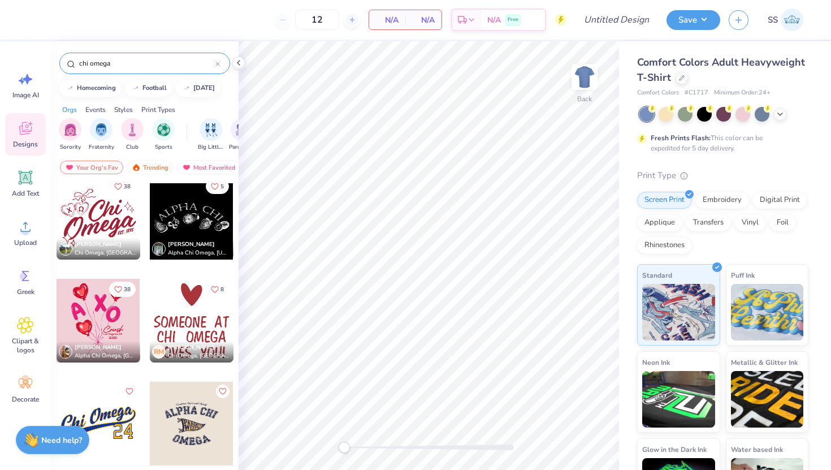
scroll to position [2371, 0]
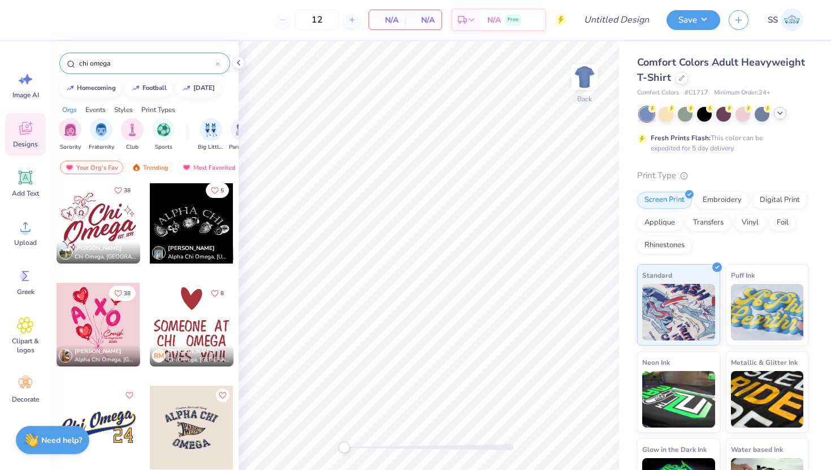
click at [778, 117] on icon at bounding box center [780, 113] width 9 height 9
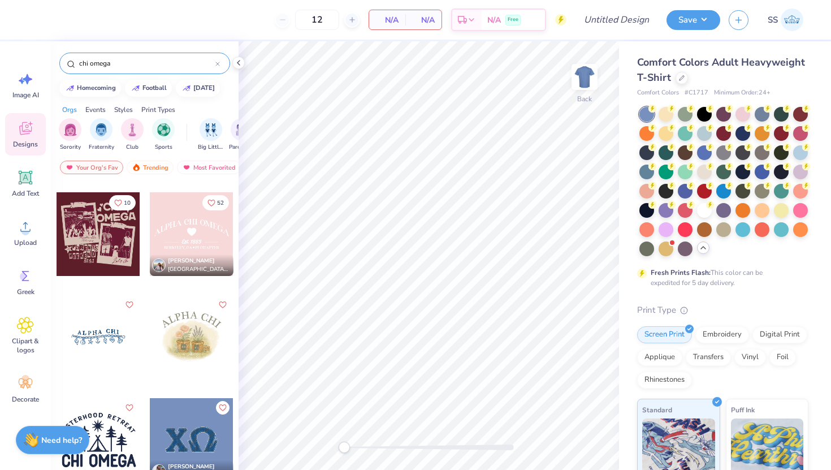
scroll to position [511, 0]
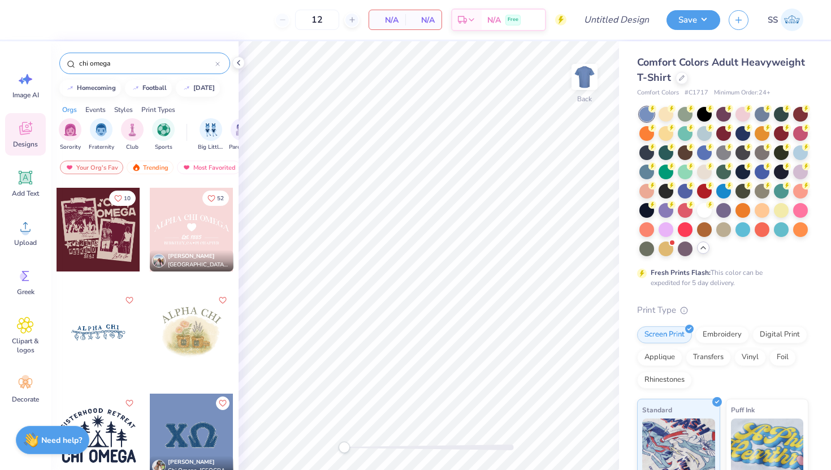
click at [99, 248] on div at bounding box center [99, 230] width 84 height 84
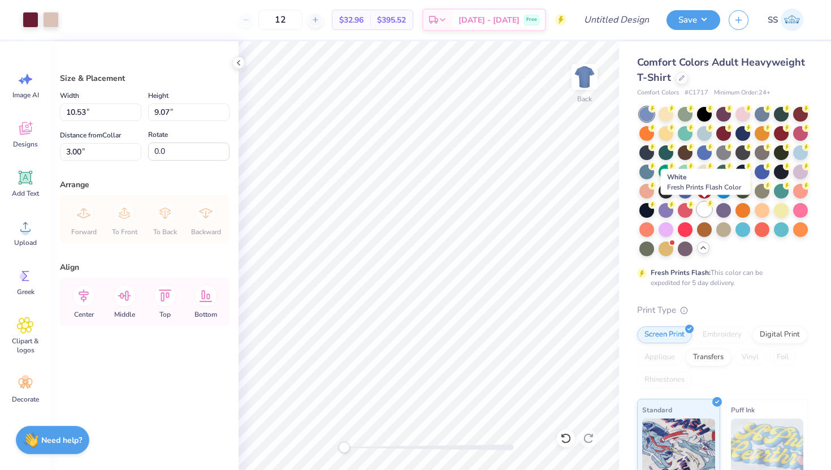
click at [705, 205] on div at bounding box center [704, 209] width 15 height 15
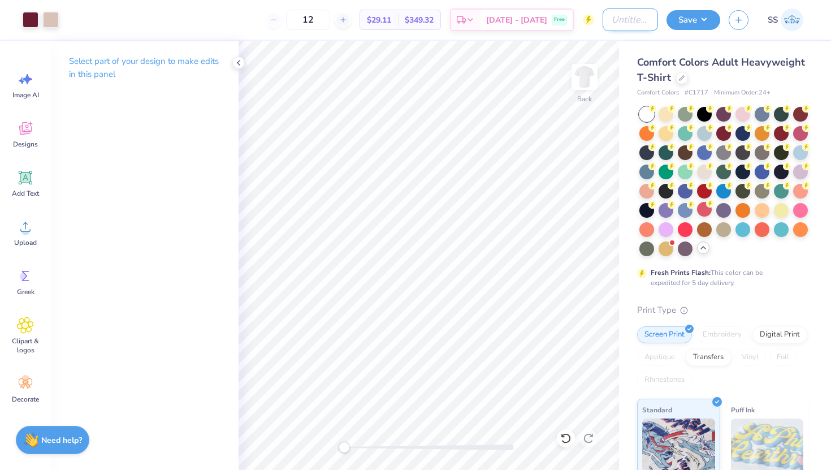
click at [621, 17] on input "Design Title" at bounding box center [630, 19] width 55 height 23
type input "Chi Omega Parents Weekend"
click at [691, 20] on button "Save" at bounding box center [694, 18] width 54 height 20
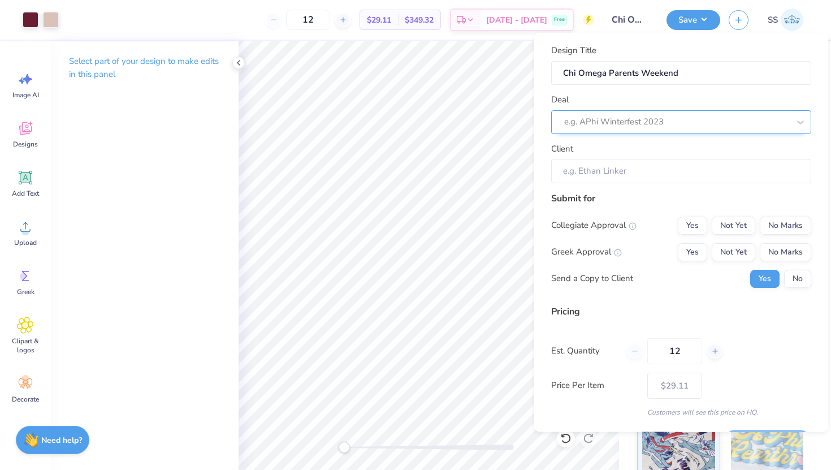
click at [634, 119] on div at bounding box center [676, 121] width 225 height 15
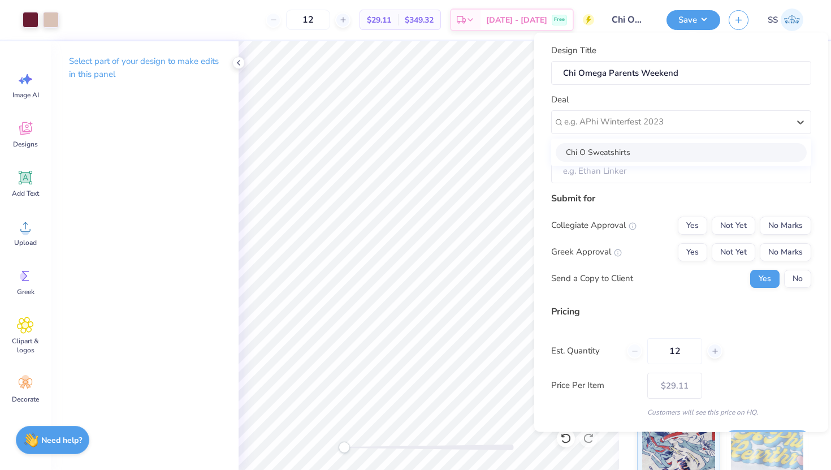
click at [628, 144] on div "Chi O Sweatshirts" at bounding box center [681, 152] width 251 height 19
type input "Chi Omega"
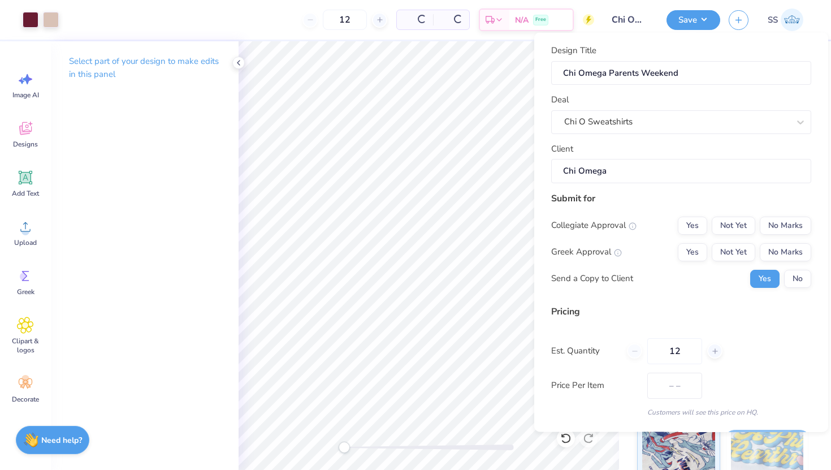
type input "$43.68"
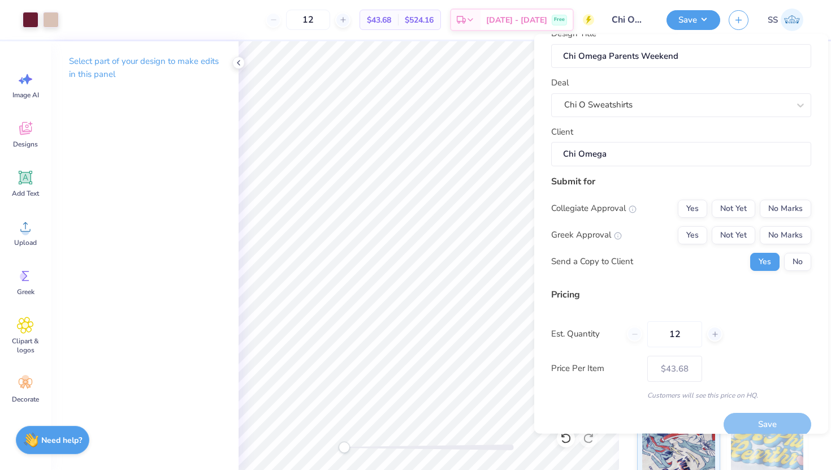
scroll to position [20, 0]
click at [770, 203] on button "No Marks" at bounding box center [785, 207] width 51 height 18
click at [740, 209] on button "Not Yet" at bounding box center [734, 207] width 44 height 18
click at [740, 227] on button "Not Yet" at bounding box center [734, 234] width 44 height 18
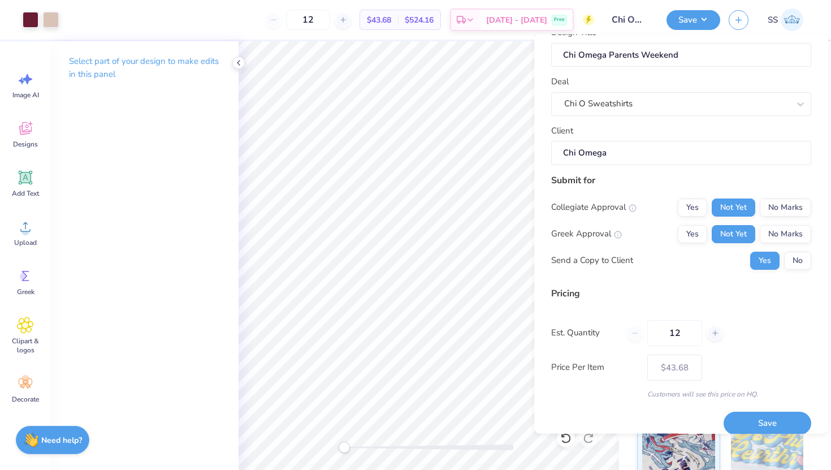
scroll to position [32, 0]
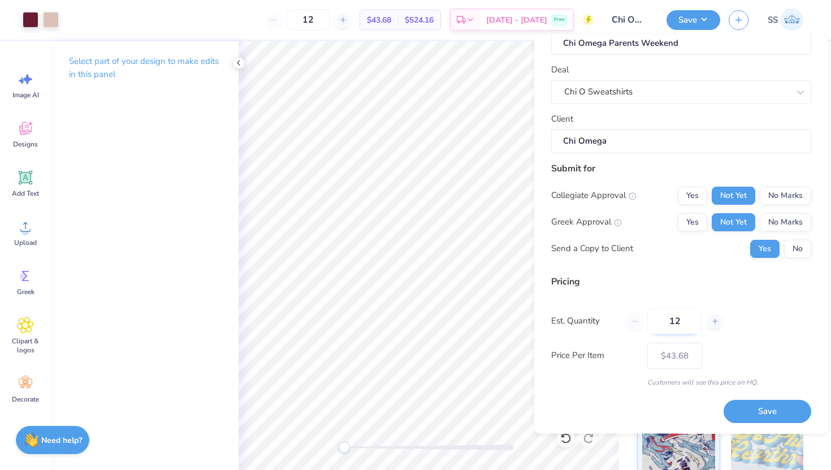
click at [676, 318] on input "12" at bounding box center [675, 321] width 55 height 26
click at [684, 322] on input "12" at bounding box center [675, 321] width 55 height 26
type input "1"
type input "0"
type input "024"
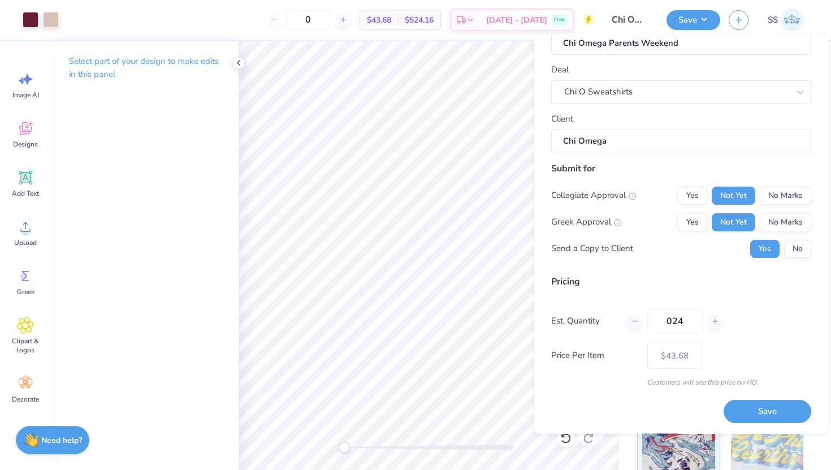
type input "24"
type input "$31.94"
click at [672, 324] on input "024" at bounding box center [675, 321] width 55 height 26
type input "24"
click at [758, 405] on button "Save" at bounding box center [768, 411] width 88 height 23
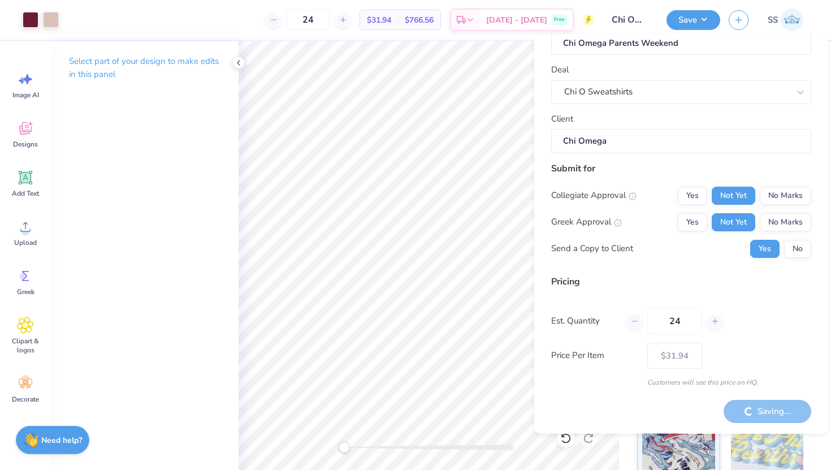
type input "– –"
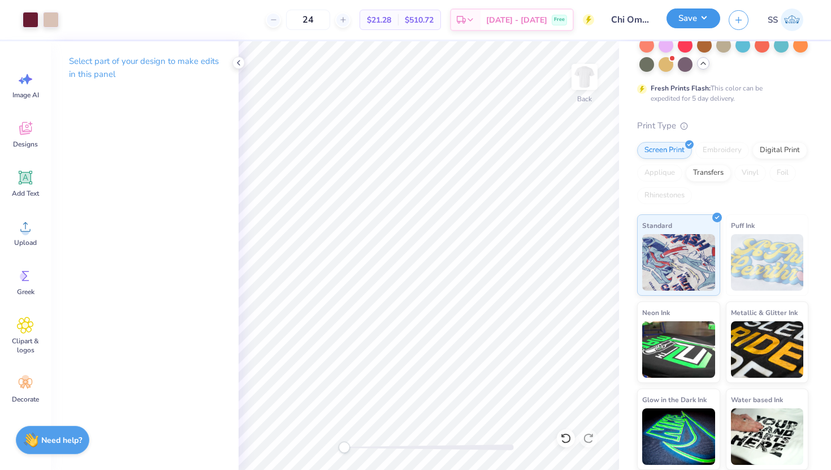
click at [692, 25] on button "Save" at bounding box center [694, 18] width 54 height 20
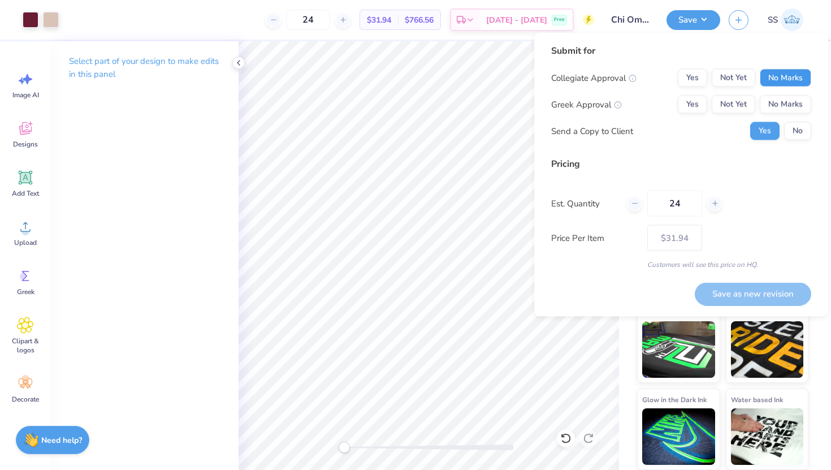
click at [795, 79] on button "No Marks" at bounding box center [785, 78] width 51 height 18
click at [795, 105] on button "No Marks" at bounding box center [785, 105] width 51 height 18
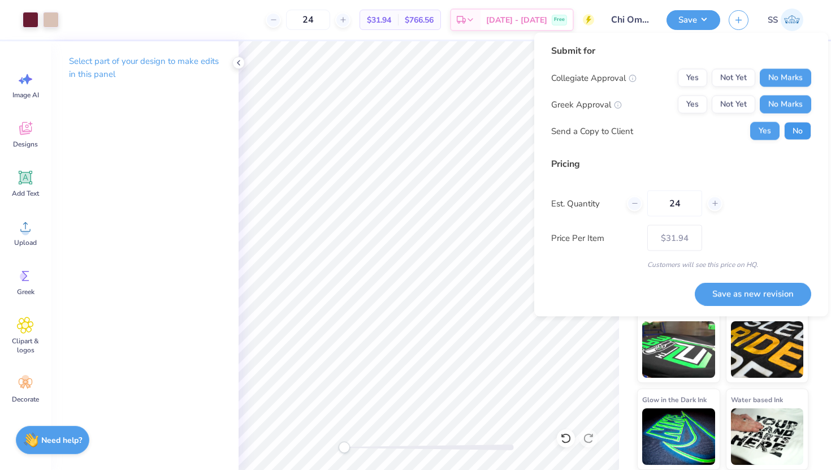
click at [797, 130] on button "No" at bounding box center [797, 131] width 27 height 18
click at [737, 288] on button "Save as new revision" at bounding box center [753, 293] width 117 height 23
type input "– –"
